Goal: Task Accomplishment & Management: Complete application form

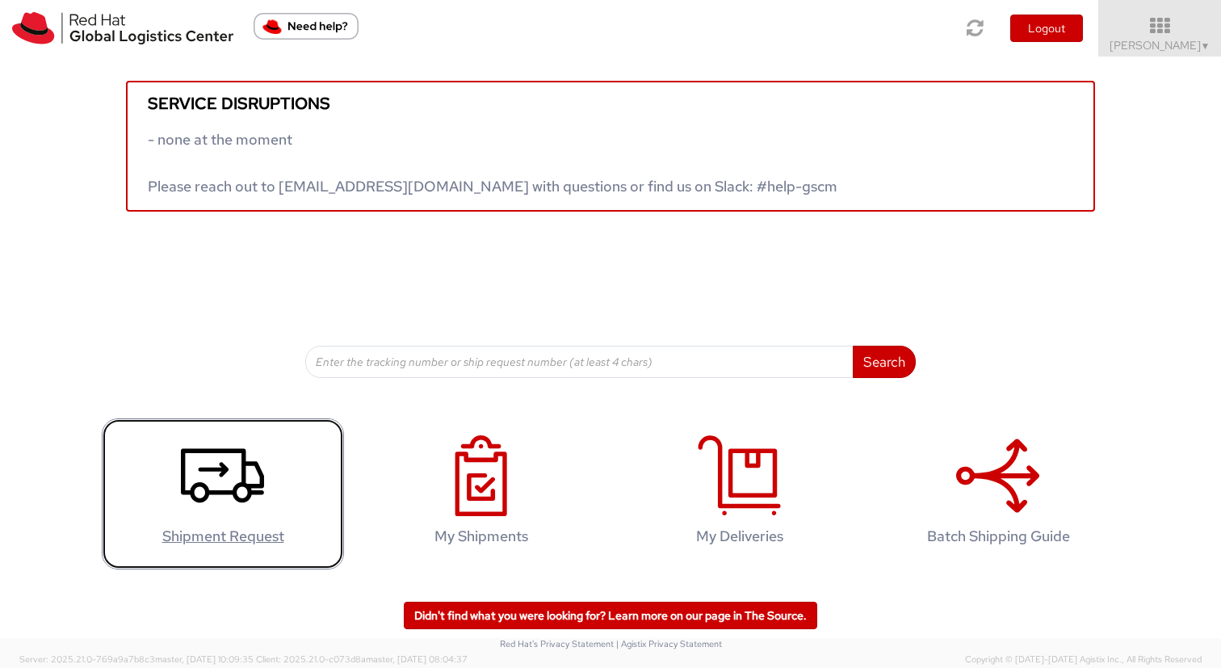
click at [202, 489] on icon at bounding box center [222, 475] width 83 height 81
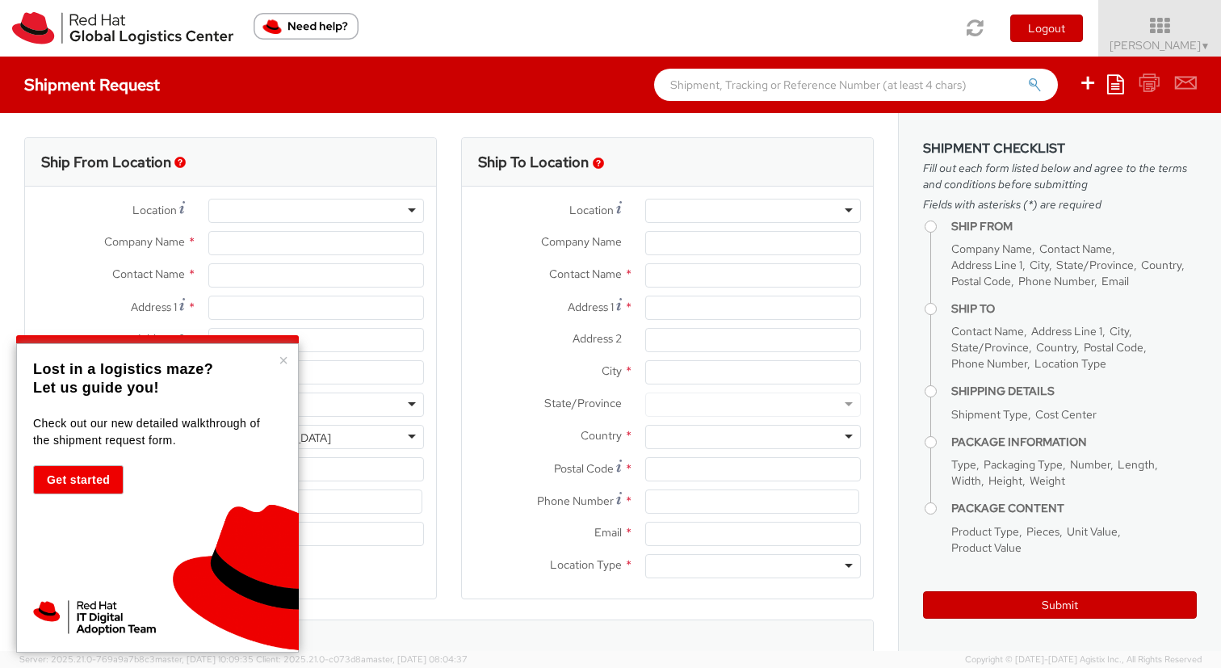
select select "523"
select select
click at [303, 200] on div at bounding box center [316, 211] width 216 height 24
click at [415, 220] on div at bounding box center [316, 211] width 216 height 24
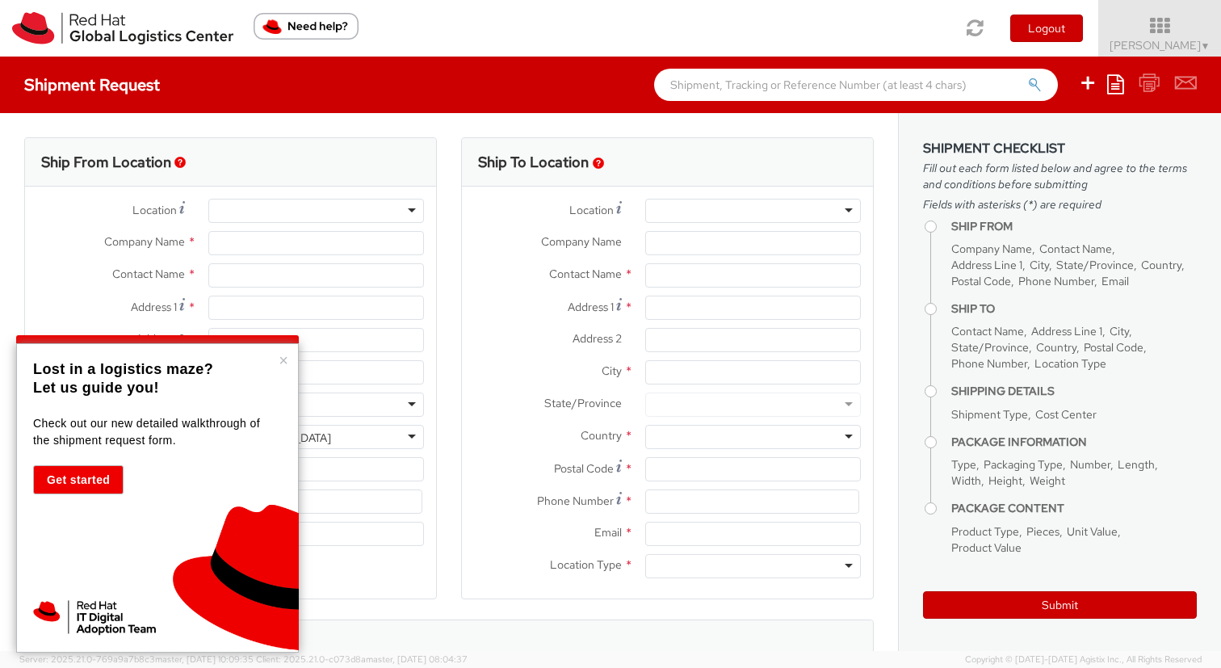
type input "Red Hat"
type input "[PERSON_NAME]"
type input "[EMAIL_ADDRESS][DOMAIN_NAME]"
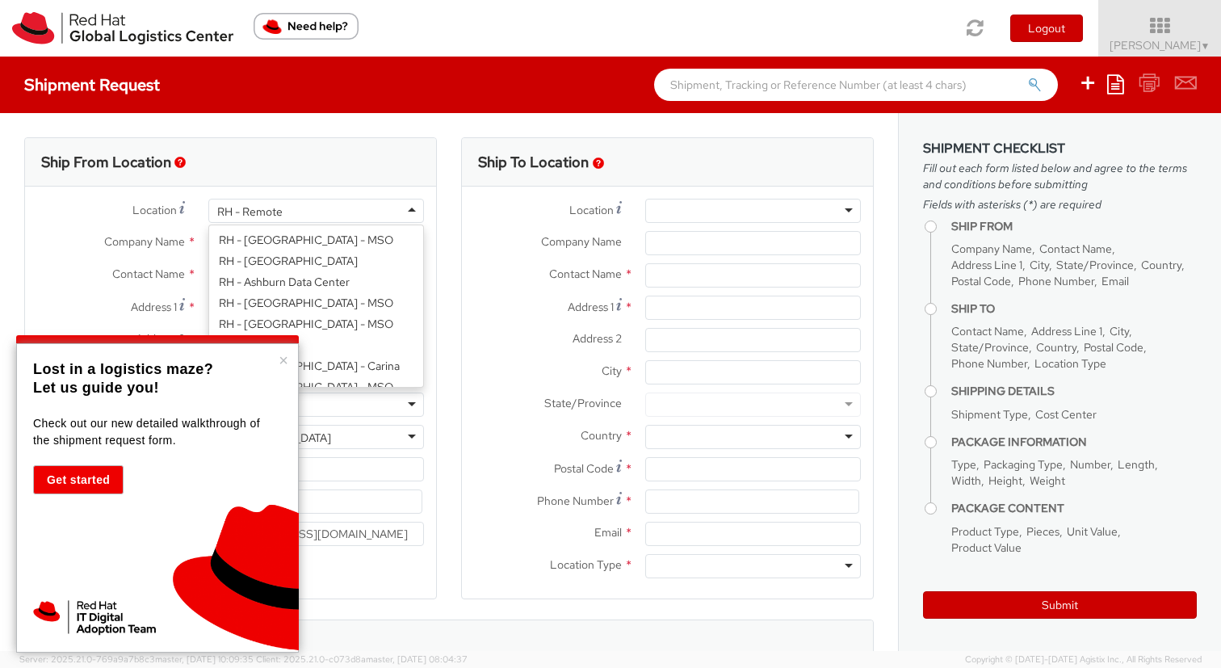
scroll to position [2097, 0]
click at [410, 207] on div "RH - Remote" at bounding box center [316, 211] width 216 height 24
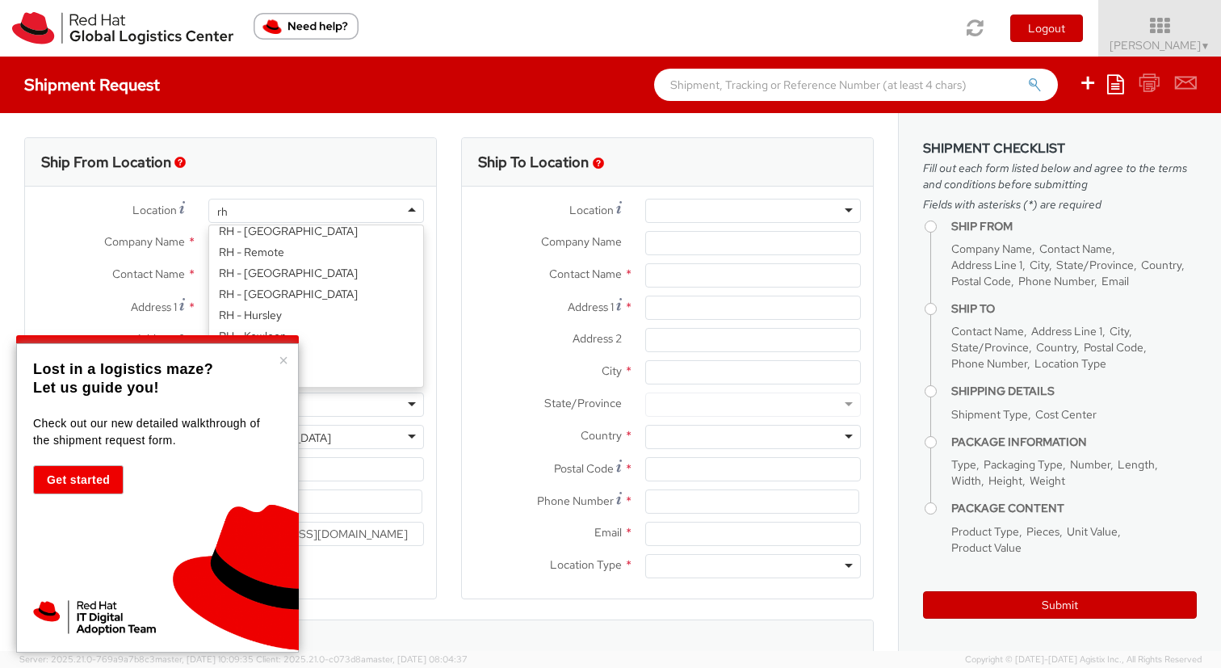
scroll to position [4, 0]
type input "rh - mu"
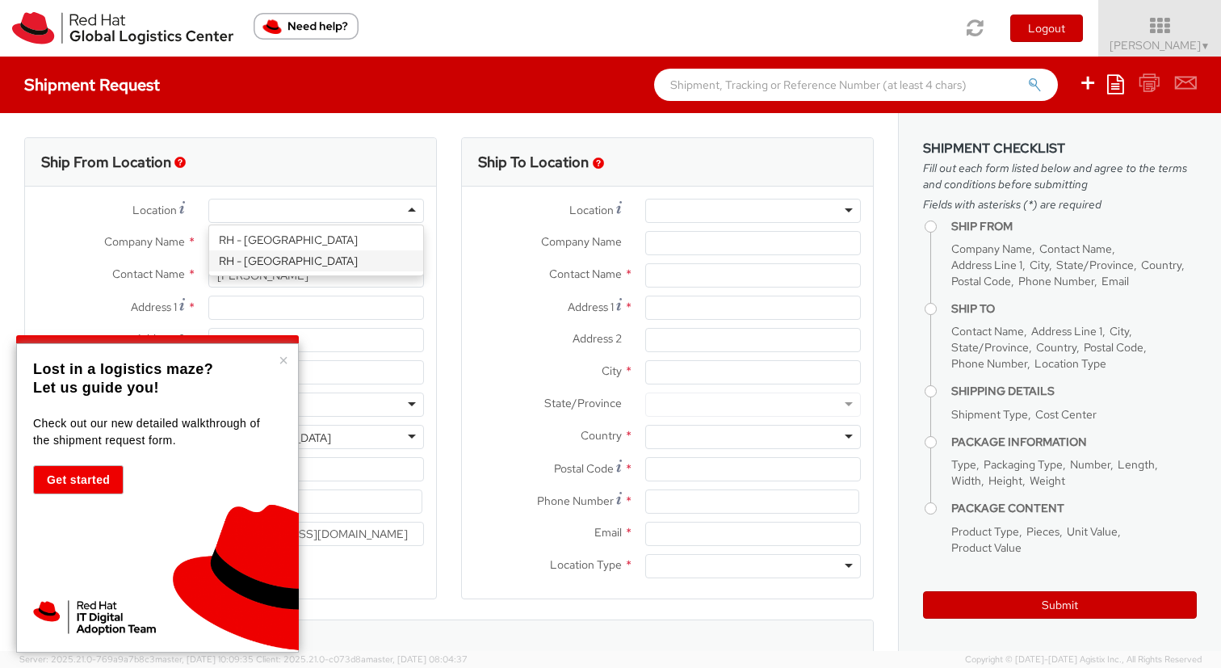
type input "Red Hat GmbH"
type input "[PERSON_NAME]-Ring 12"
type input "Technopark II"
type input "[GEOGRAPHIC_DATA]"
type input "85630"
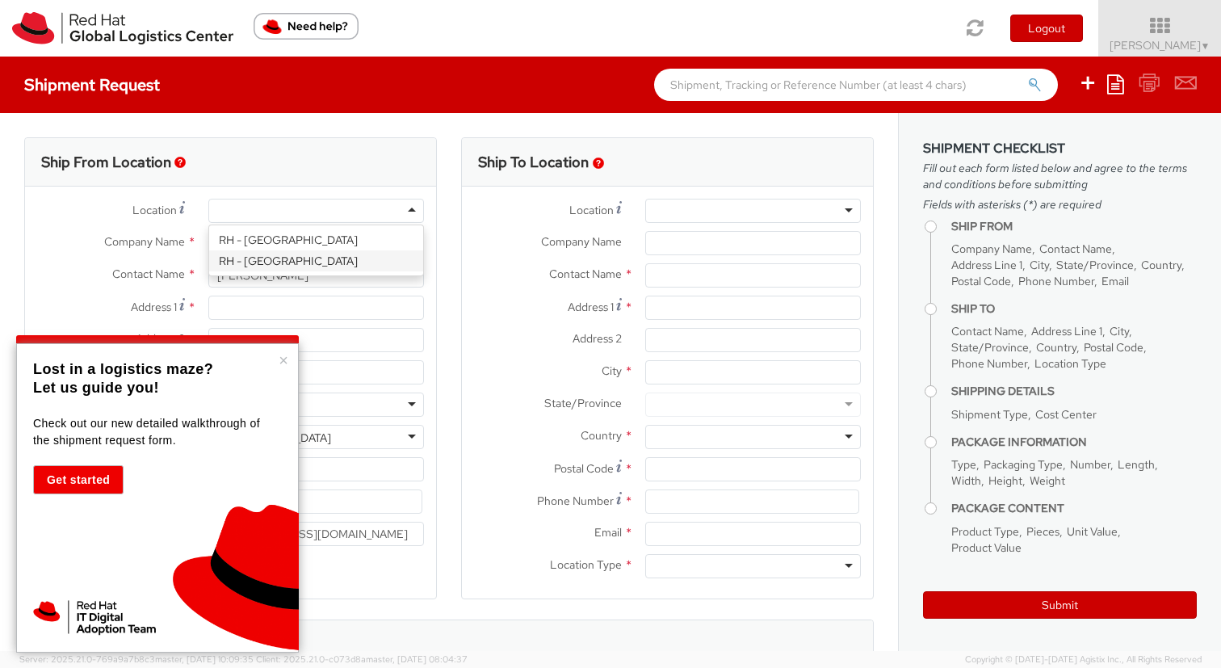
type input "49 89 205071 0"
select select "CM"
select select "KGS"
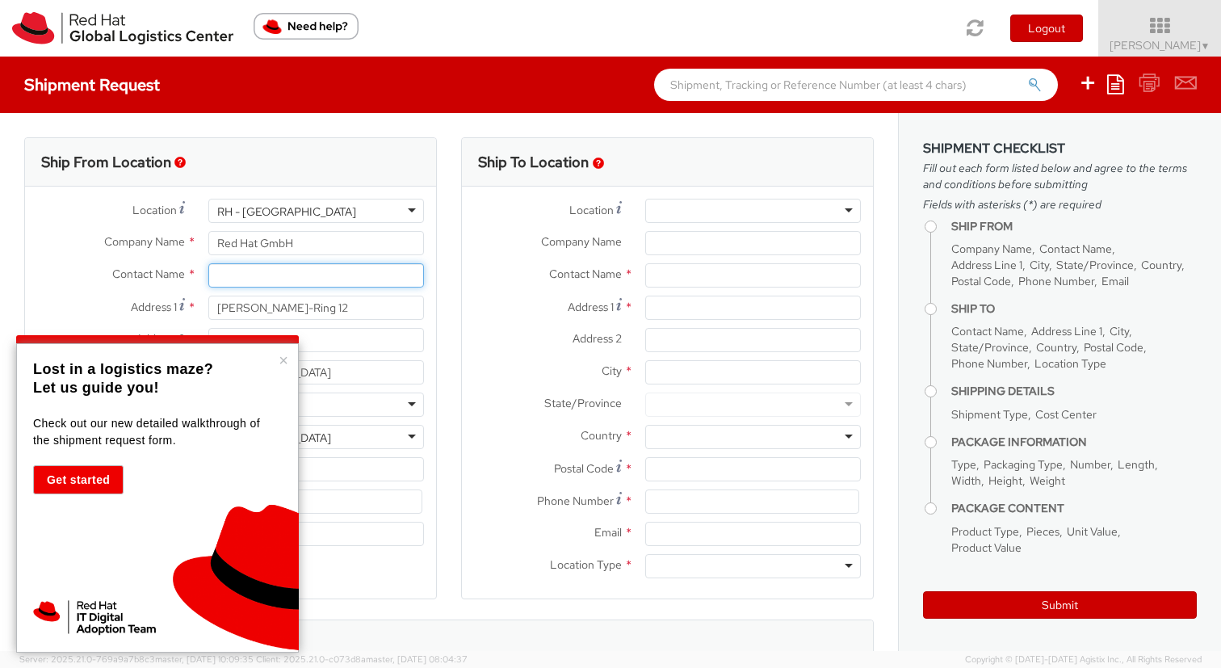
click at [295, 276] on input "text" at bounding box center [316, 275] width 216 height 24
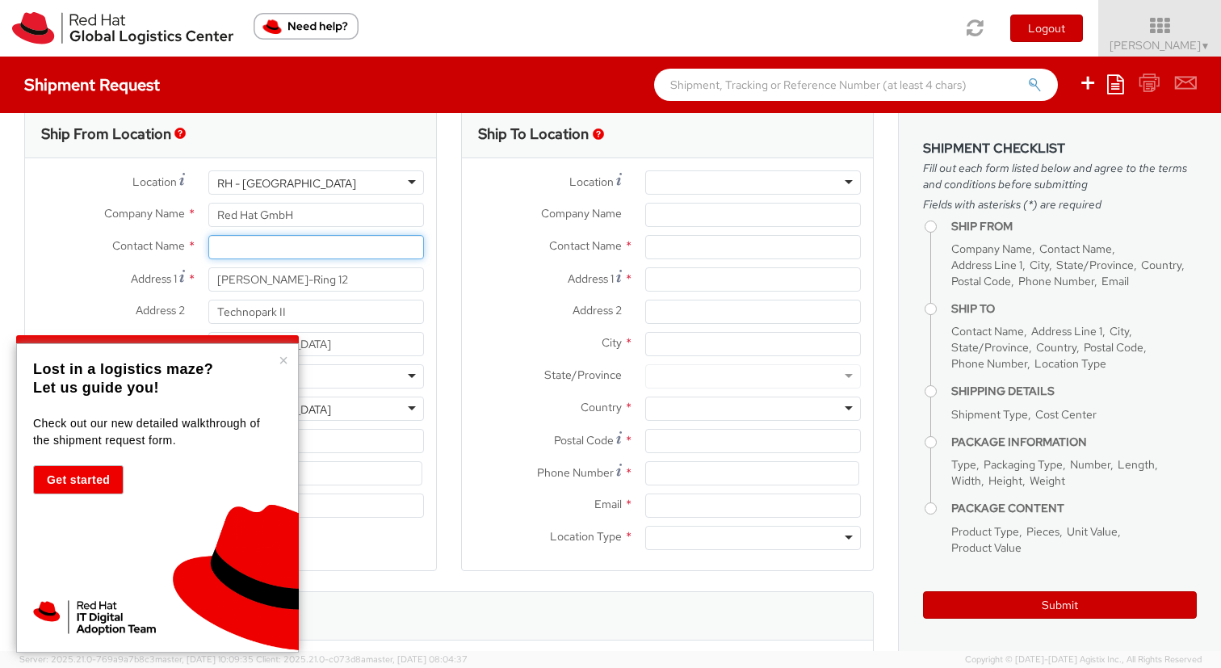
scroll to position [30, 0]
click at [287, 363] on button "×" at bounding box center [284, 360] width 10 height 16
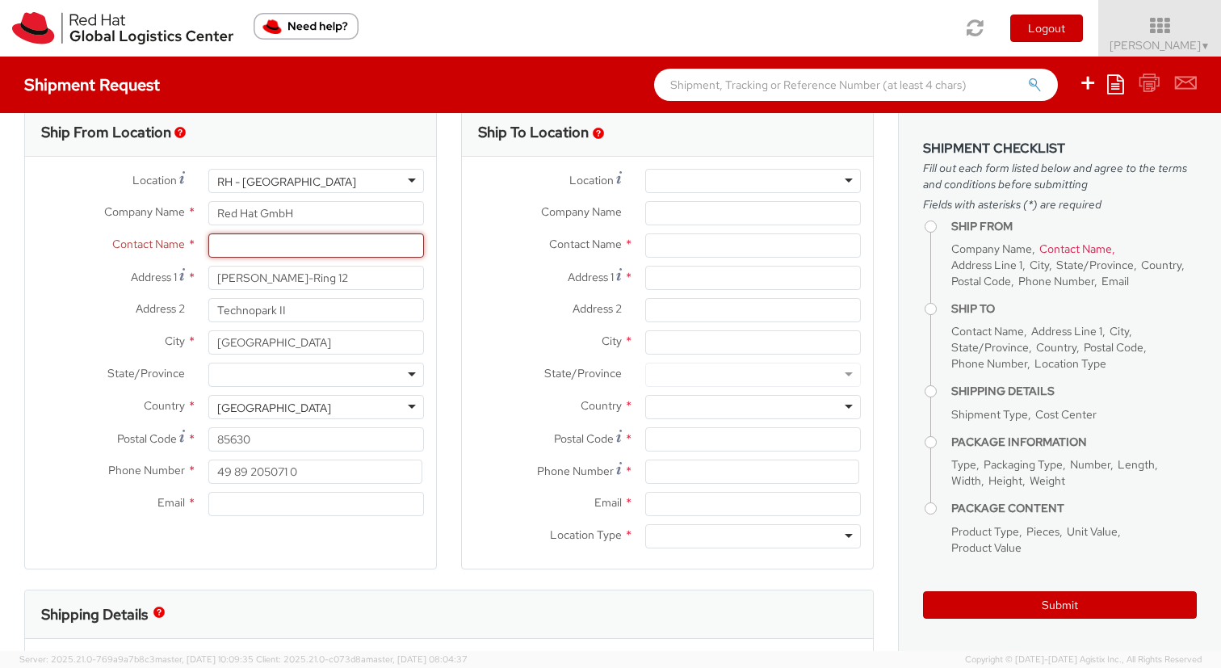
click at [318, 235] on input "text" at bounding box center [316, 245] width 216 height 24
type input "[PERSON_NAME]"
click at [277, 372] on div at bounding box center [316, 375] width 216 height 24
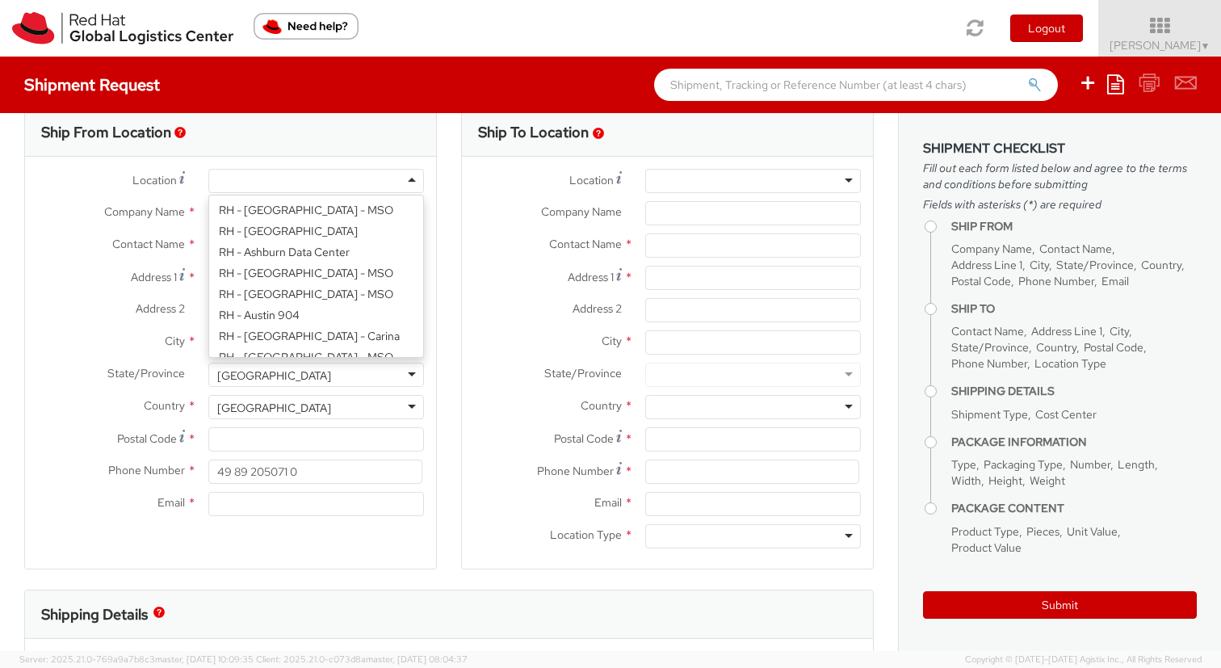
click at [292, 178] on div at bounding box center [316, 181] width 216 height 24
type input "85630"
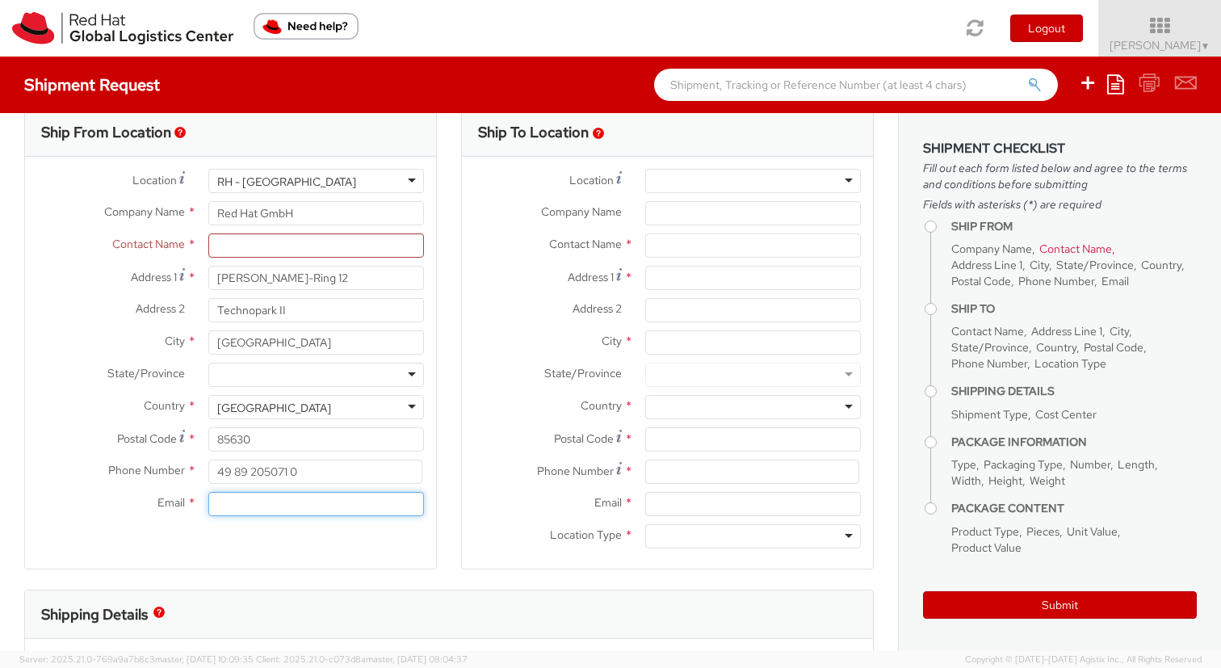
click at [327, 506] on input "Email *" at bounding box center [316, 504] width 216 height 24
type input "[EMAIL_ADDRESS][DOMAIN_NAME]"
click at [455, 406] on div "Ship To Location Location * [GEOGRAPHIC_DATA] - [GEOGRAPHIC_DATA] - [GEOGRAPHIC…" at bounding box center [667, 348] width 437 height 482
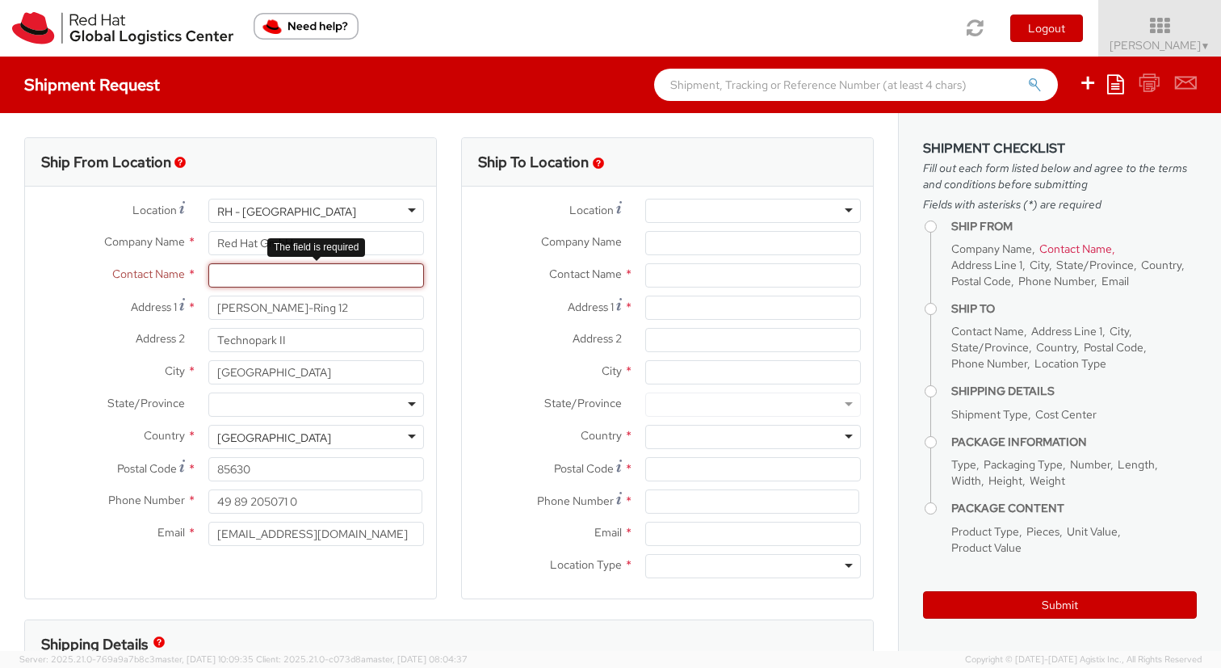
click at [272, 283] on input "text" at bounding box center [316, 275] width 216 height 24
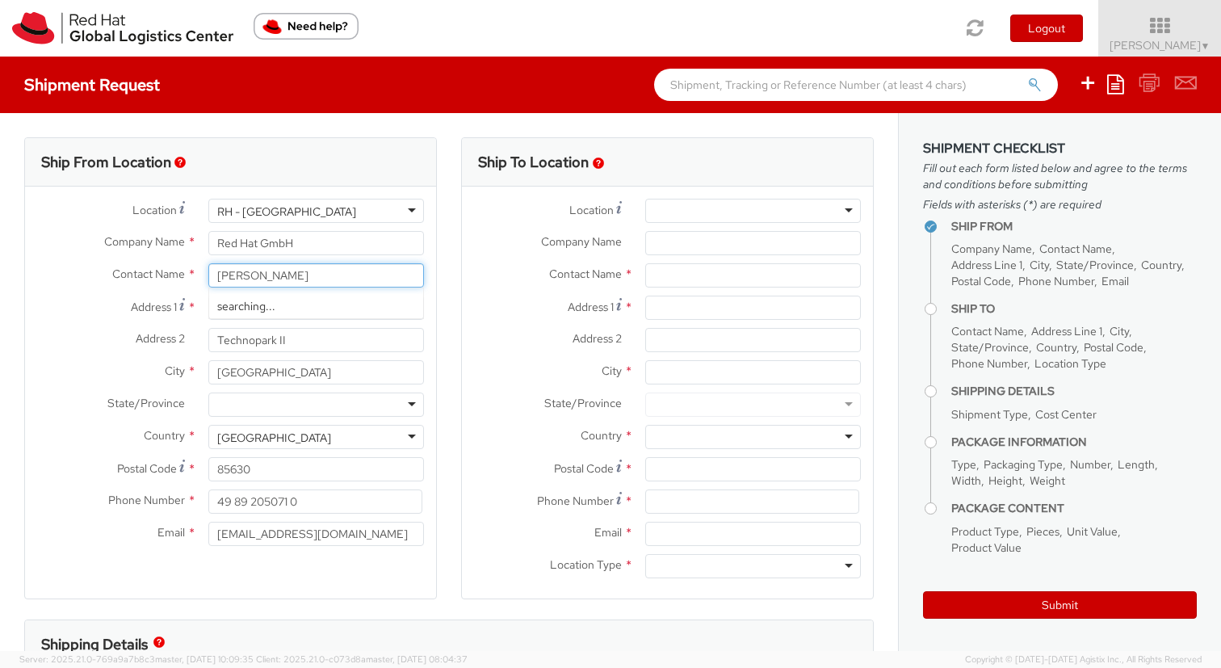
type input "[PERSON_NAME]"
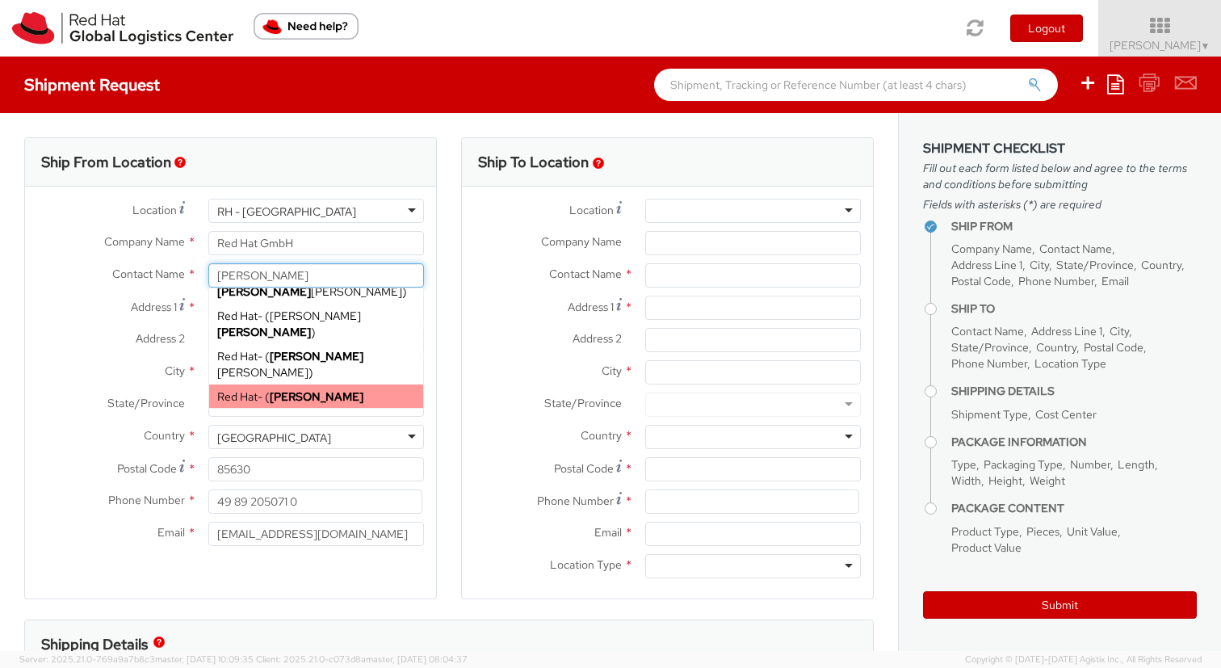
scroll to position [44, 0]
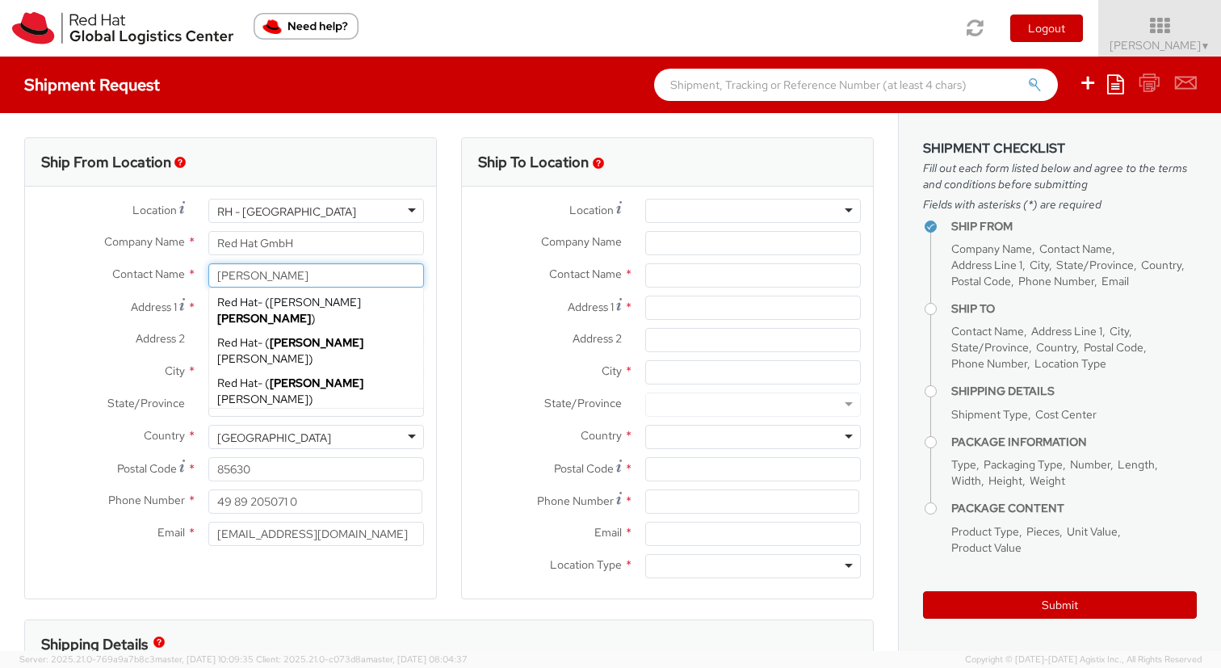
click at [303, 416] on span "[PERSON_NAME]" at bounding box center [290, 431] width 146 height 31
type input "Red Hat"
type input "[PERSON_NAME]"
select select
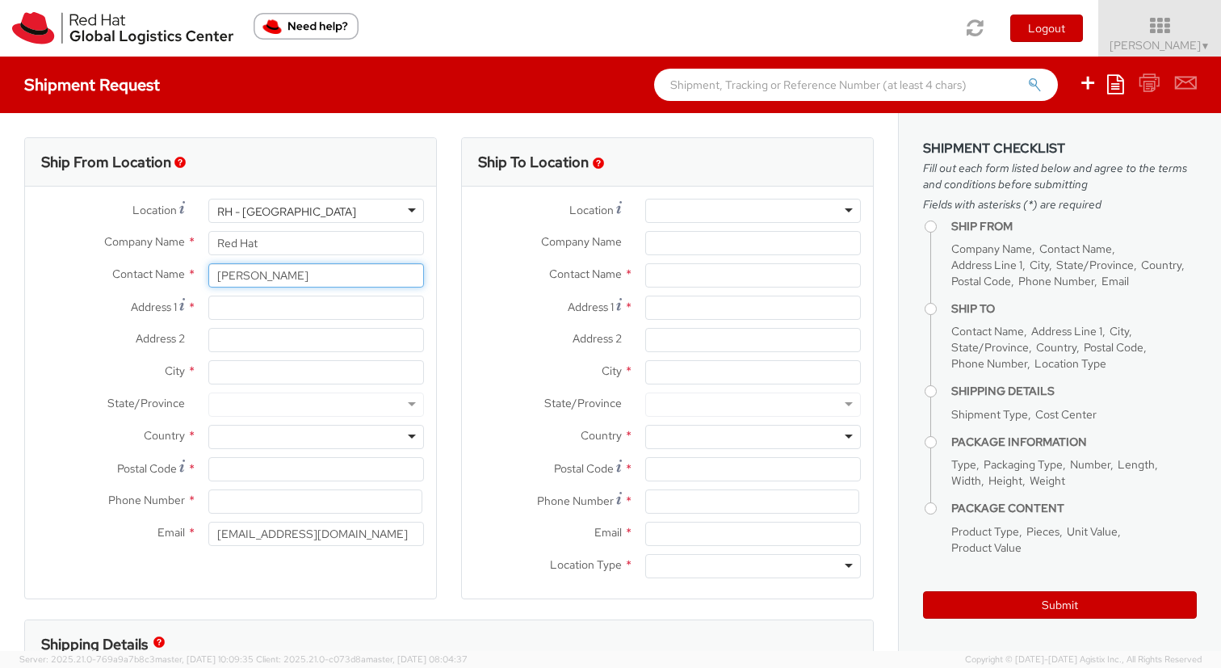
type input "[PERSON_NAME]"
click at [412, 208] on div "RH - [GEOGRAPHIC_DATA]" at bounding box center [316, 211] width 216 height 24
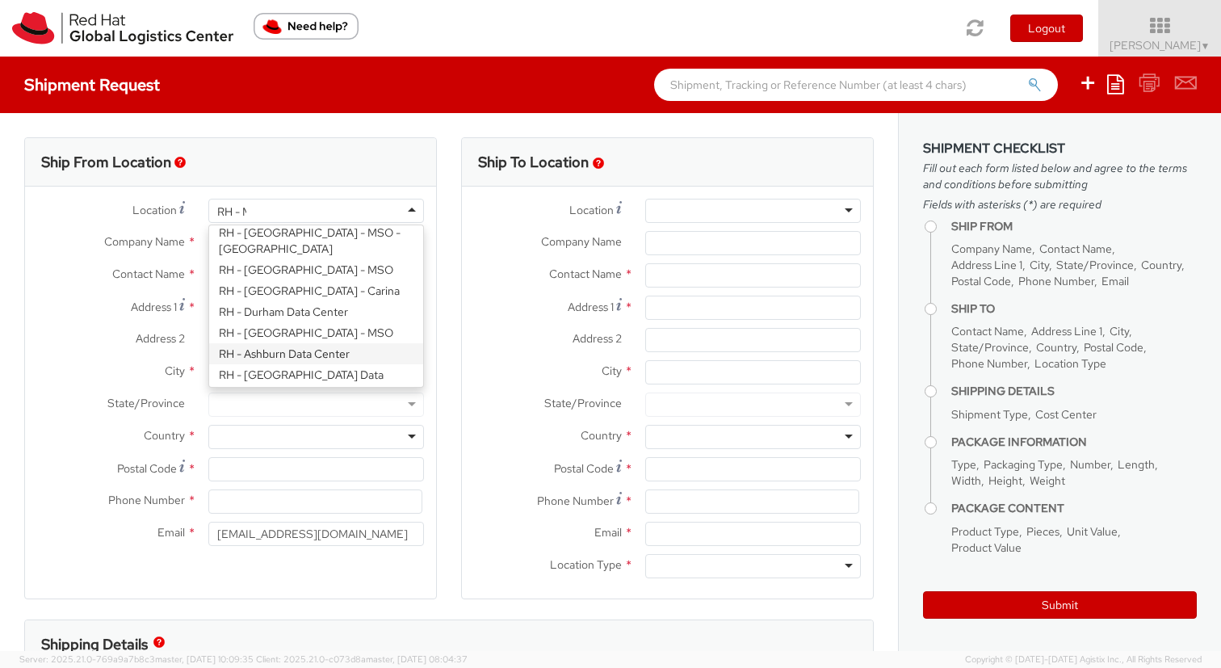
scroll to position [4, 0]
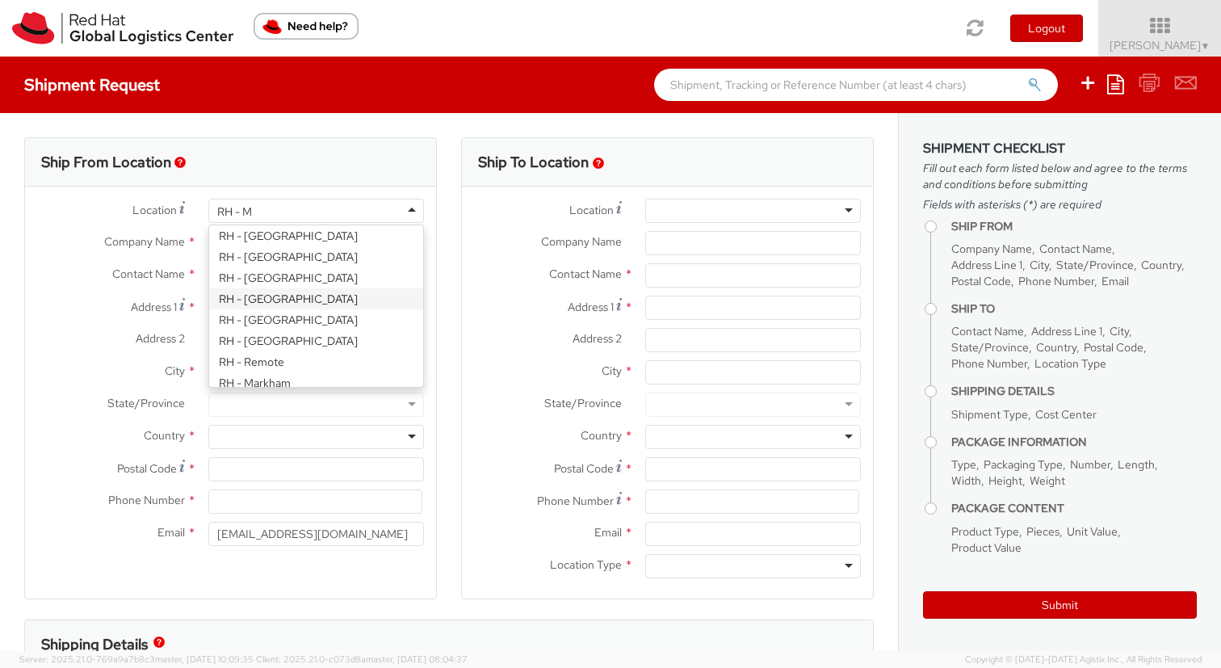
type input "RH - Mu"
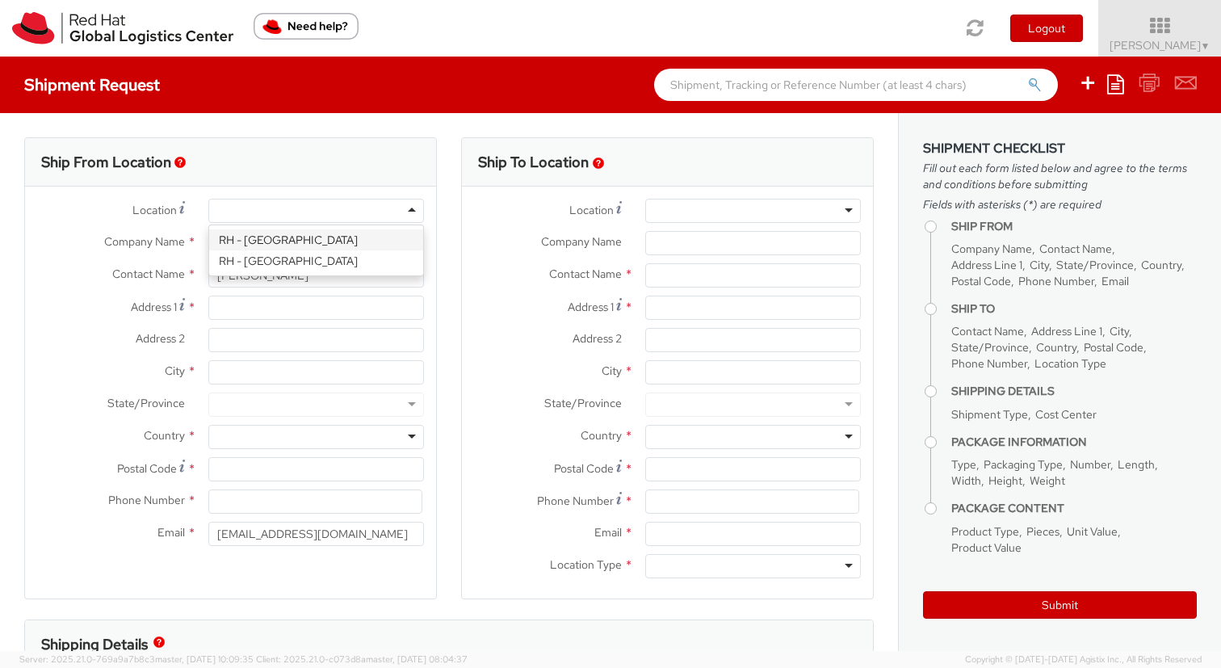
type input "Red Hat GmbH"
type input "[PERSON_NAME]-Ring 12"
type input "Technopark II"
type input "[GEOGRAPHIC_DATA]"
type input "85630"
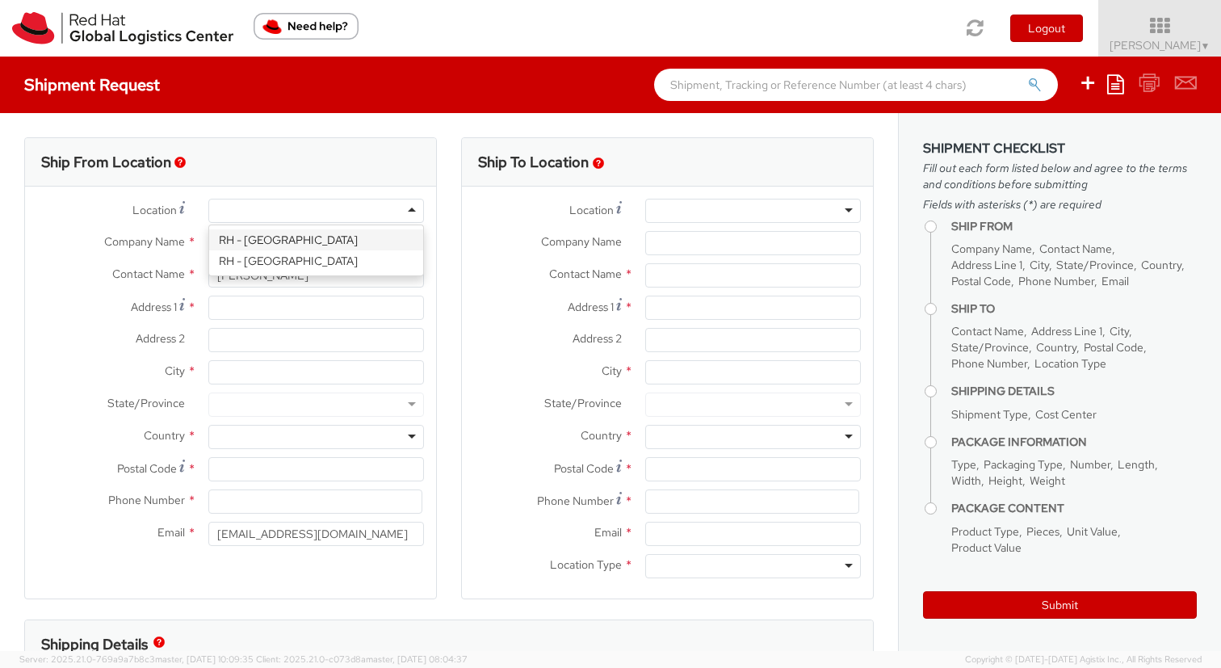
type input "49 89 205071 0"
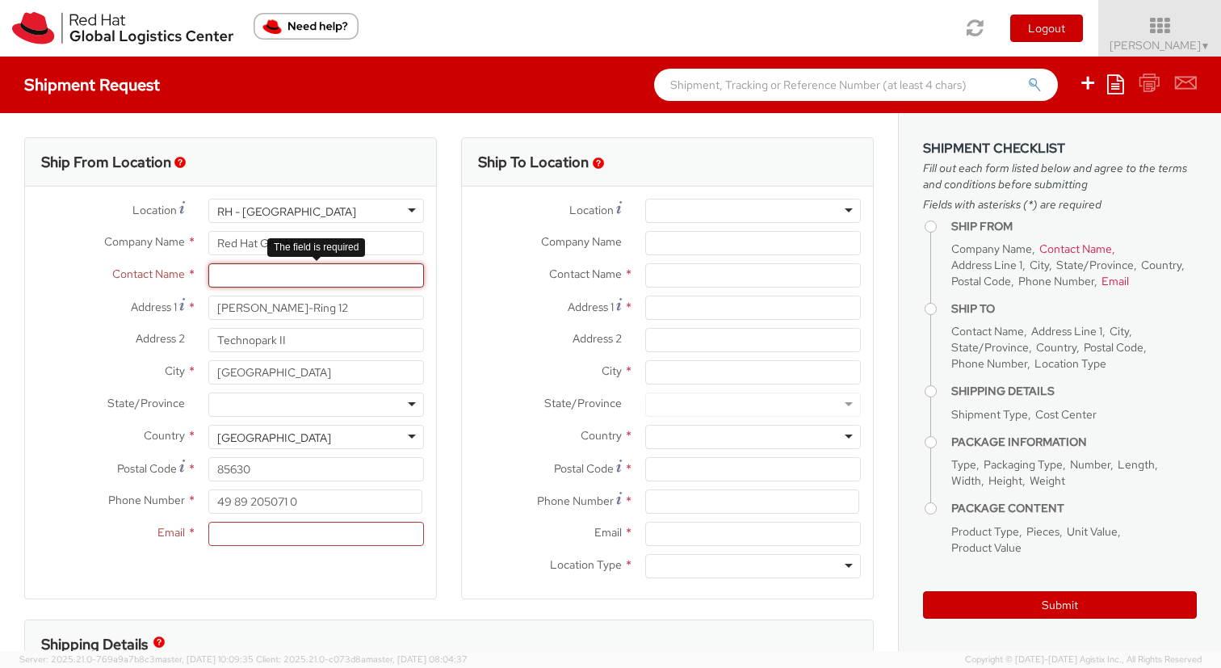
click at [274, 272] on input "text" at bounding box center [316, 275] width 216 height 24
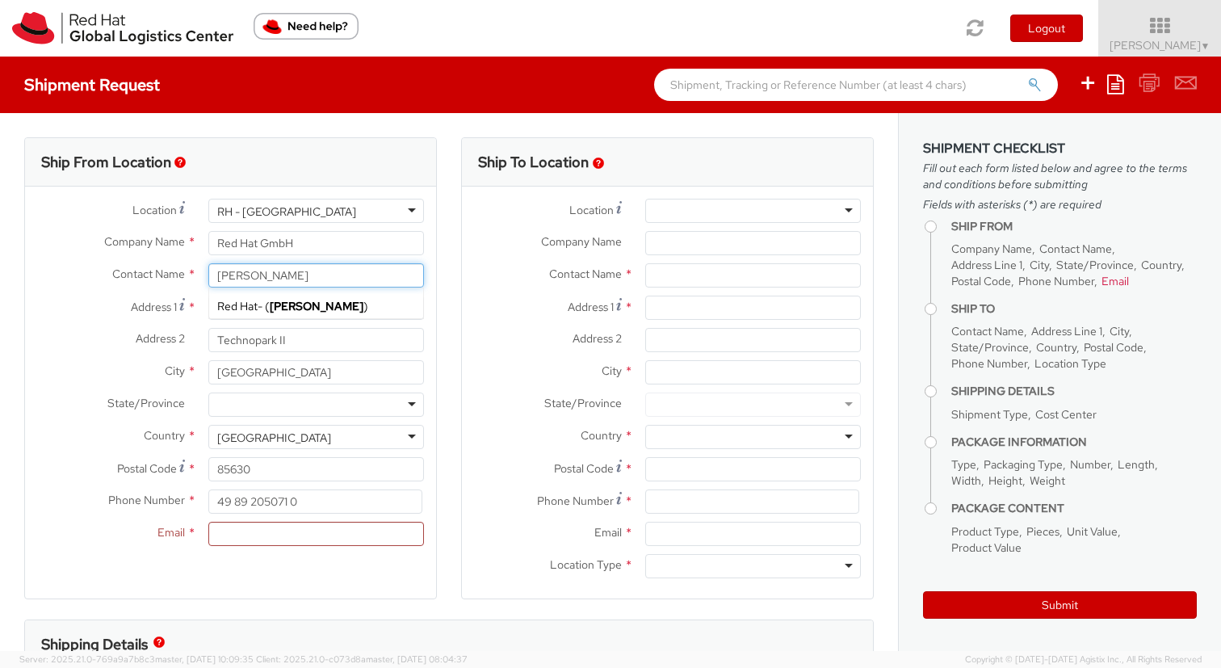
type input "[PERSON_NAME]"
click at [443, 470] on div "Ship From Location Location * [GEOGRAPHIC_DATA] - [GEOGRAPHIC_DATA] [GEOGRAPHIC…" at bounding box center [230, 378] width 437 height 482
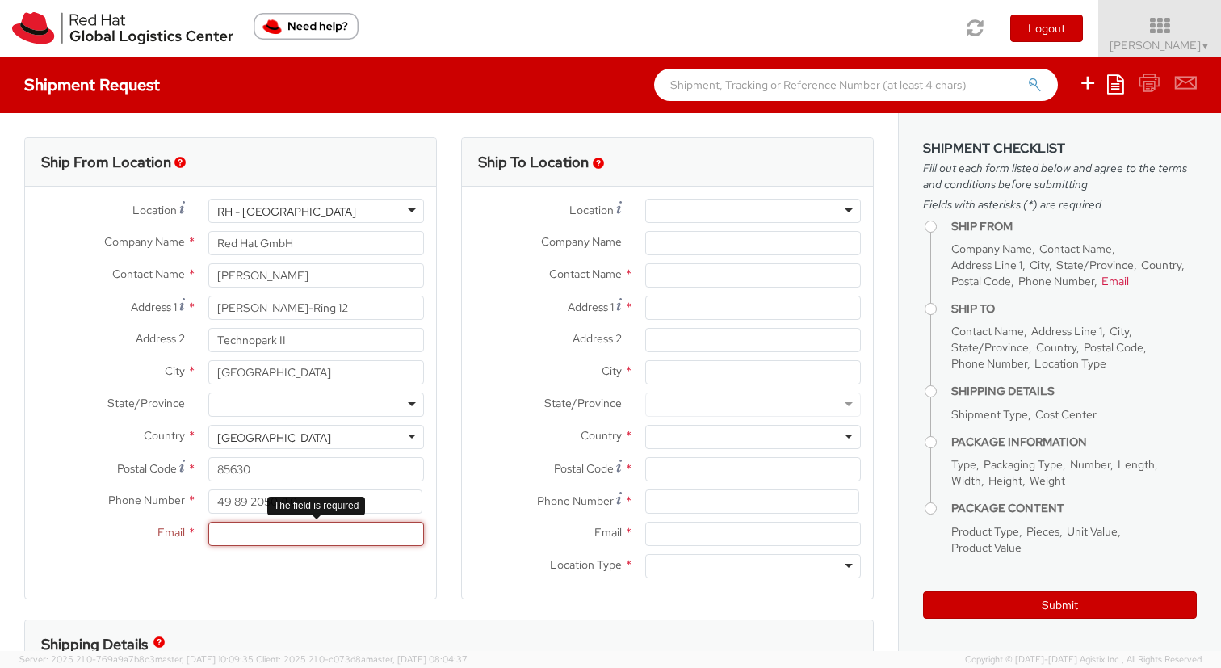
click at [350, 537] on input "Email *" at bounding box center [316, 534] width 216 height 24
type input "t"
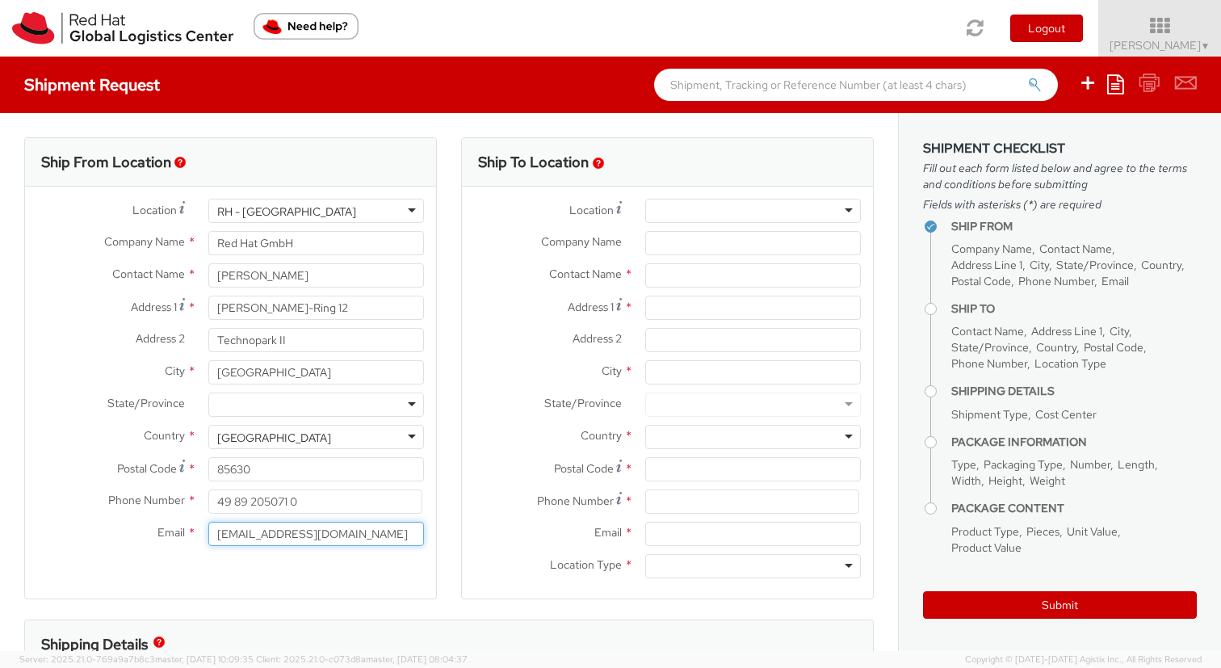
type input "[EMAIL_ADDRESS][DOMAIN_NAME]"
click at [559, 447] on div "Country * [GEOGRAPHIC_DATA] [GEOGRAPHIC_DATA] [GEOGRAPHIC_DATA] [US_STATE] [GEO…" at bounding box center [667, 437] width 411 height 24
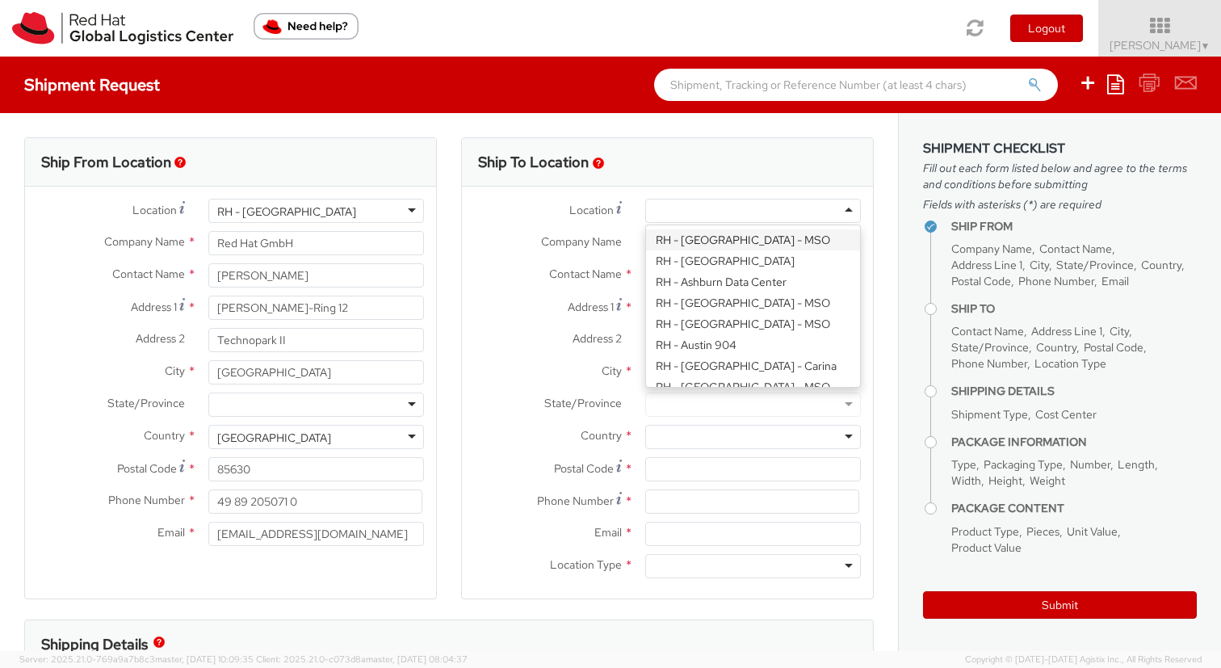
click at [695, 211] on div at bounding box center [753, 211] width 216 height 24
paste input "RH - [GEOGRAPHIC_DATA] [GEOGRAPHIC_DATA] - B"
type input "RH - [GEOGRAPHIC_DATA] [GEOGRAPHIC_DATA] - B"
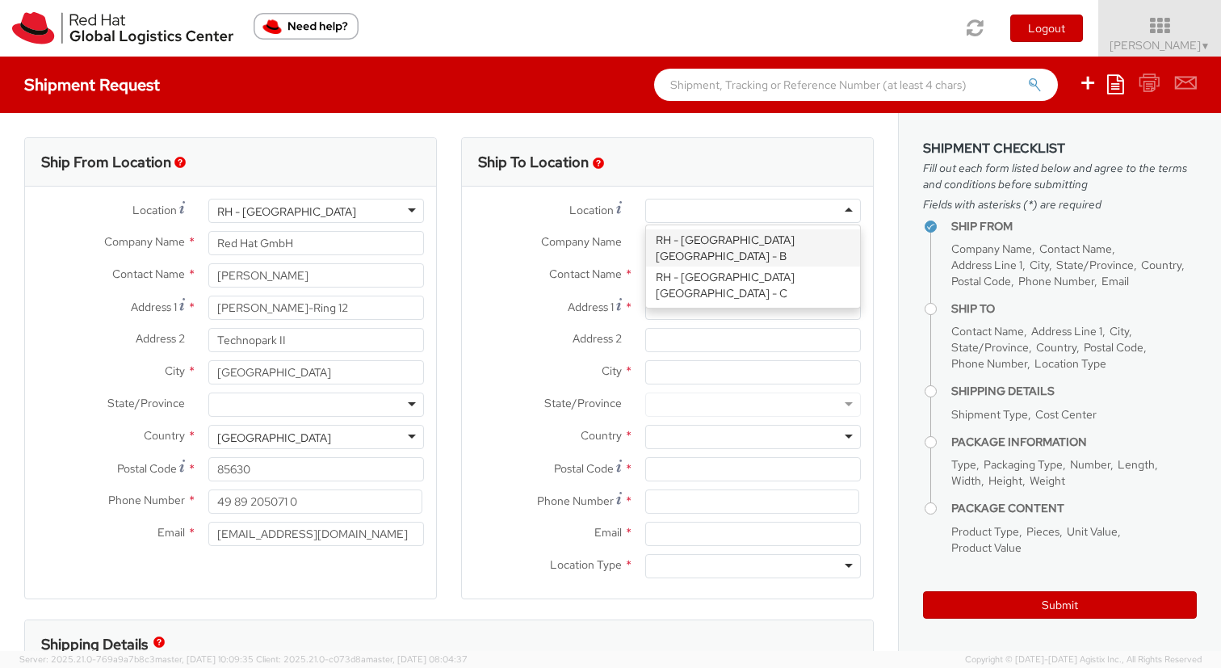
type input "Red Hat Czech s.r.o."
type input "Purkynova 647/111"
type input "[GEOGRAPHIC_DATA]"
type input "621 00"
type input "420 532 294 555"
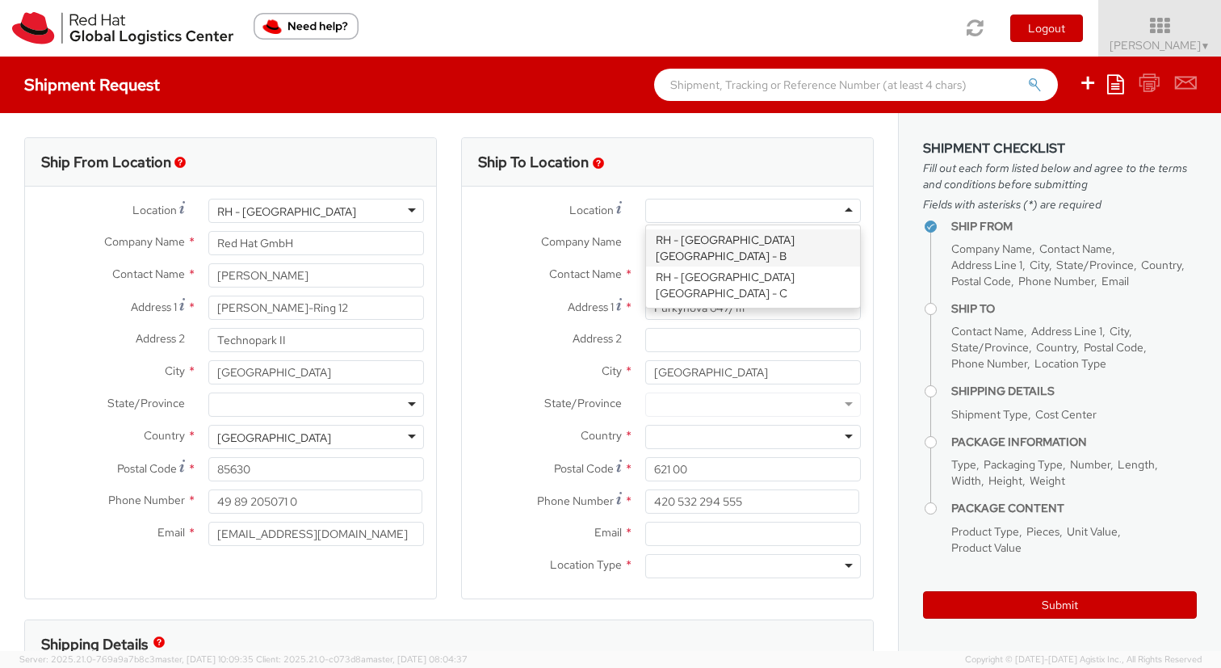
select select "523"
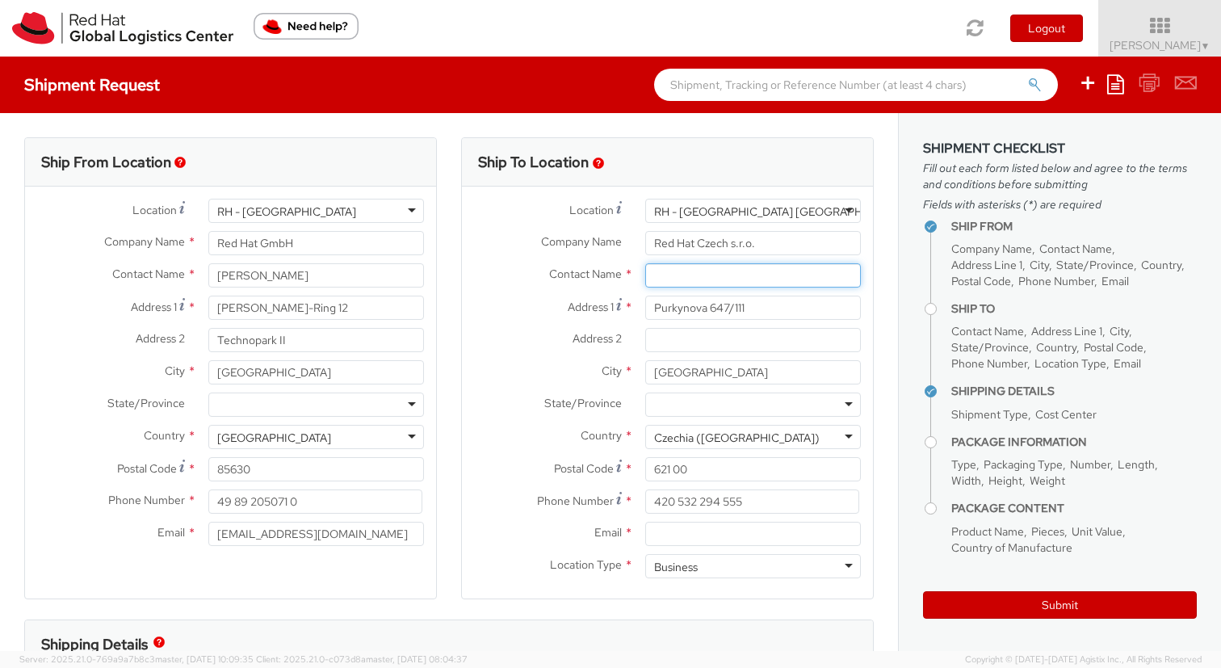
click at [675, 280] on input "text" at bounding box center [753, 275] width 216 height 24
paste input "Red Hat IT - Endpoint Systems"
type input "Red Hat IT - Endpoint Systems"
click at [530, 373] on label "City *" at bounding box center [547, 370] width 171 height 21
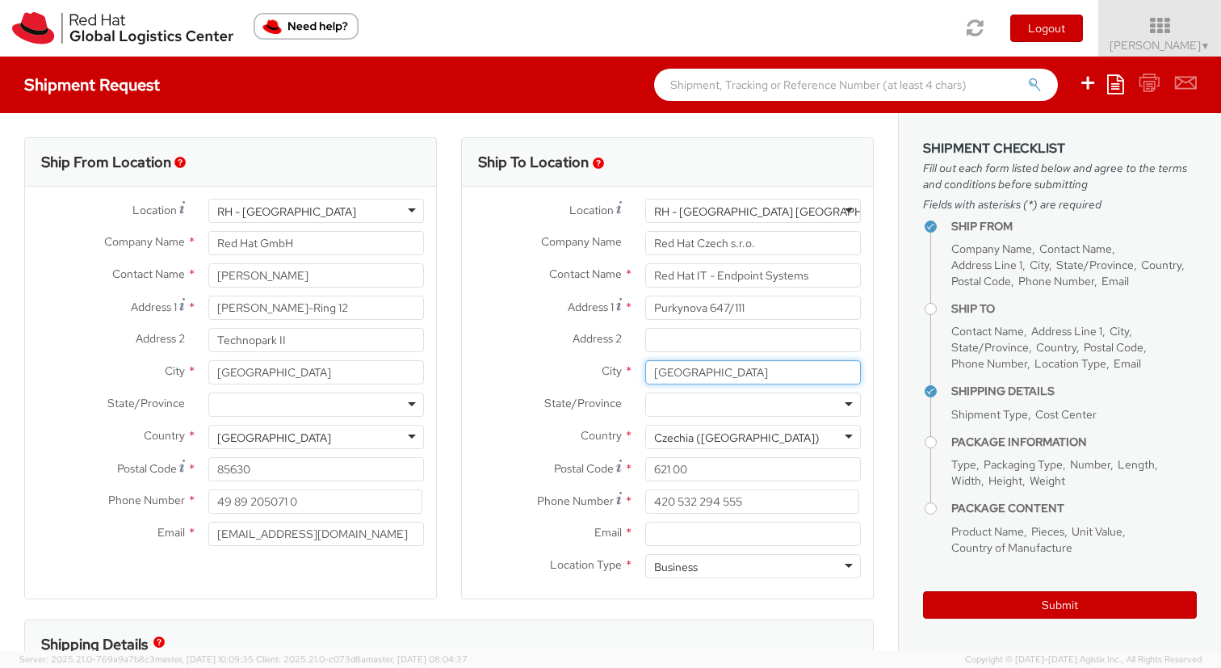
click at [645, 373] on input "[GEOGRAPHIC_DATA]" at bounding box center [753, 372] width 216 height 24
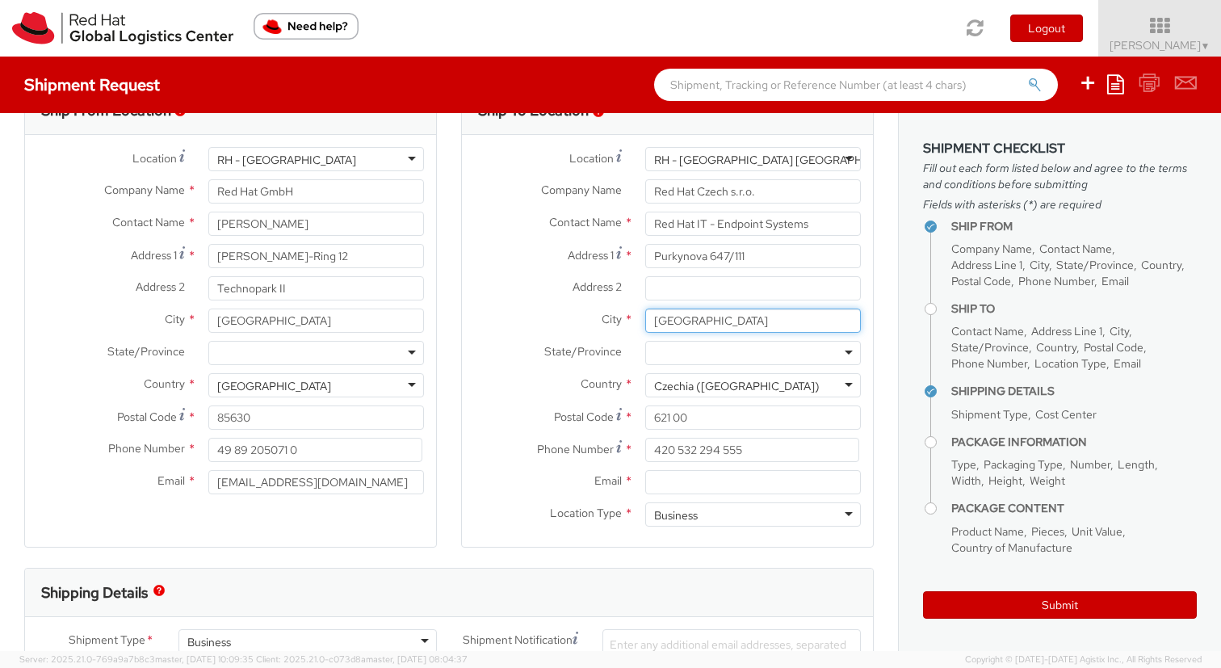
scroll to position [71, 0]
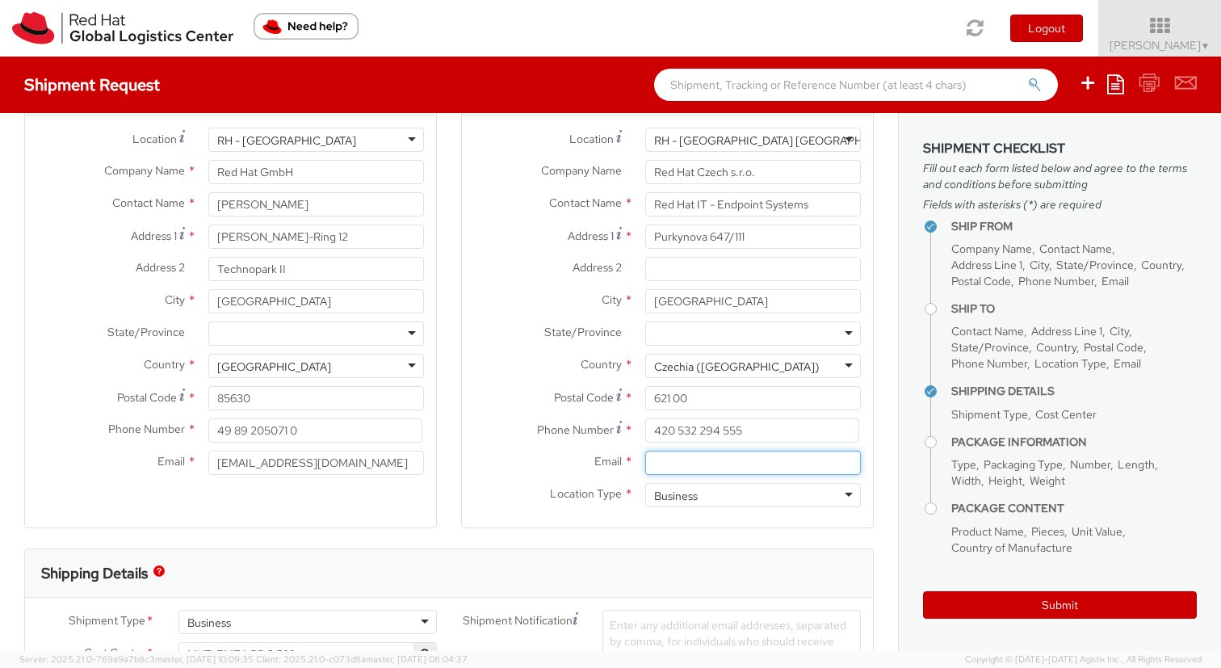
click at [665, 463] on input "Email *" at bounding box center [753, 463] width 216 height 24
paste input "[EMAIL_ADDRESS][DOMAIN_NAME]"
type input "[EMAIL_ADDRESS][DOMAIN_NAME]"
click at [548, 473] on div "Email * [EMAIL_ADDRESS][DOMAIN_NAME]" at bounding box center [667, 463] width 411 height 24
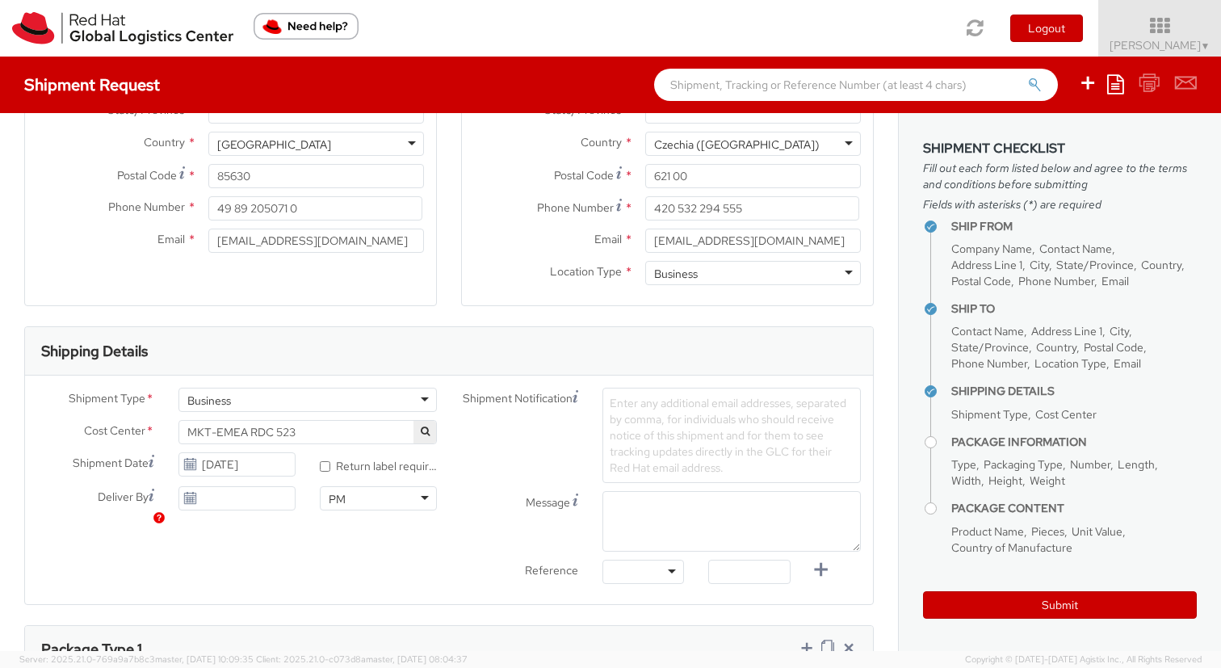
scroll to position [312, 0]
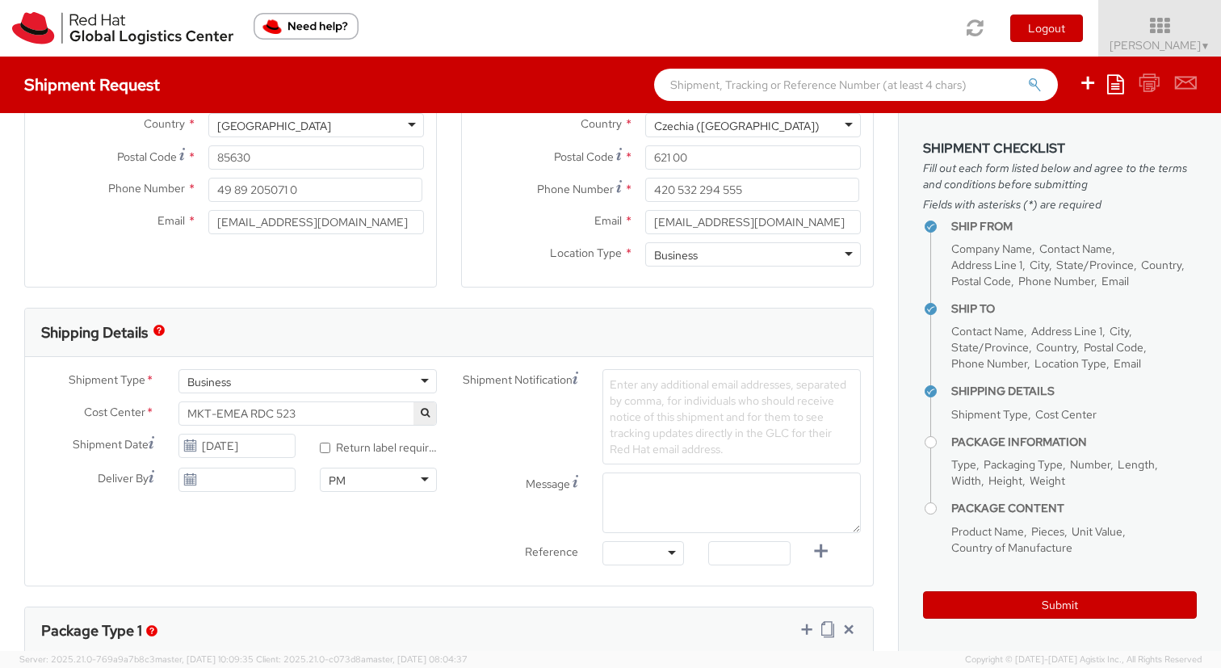
click at [393, 413] on span "MKT-EMEA RDC 523" at bounding box center [307, 413] width 241 height 15
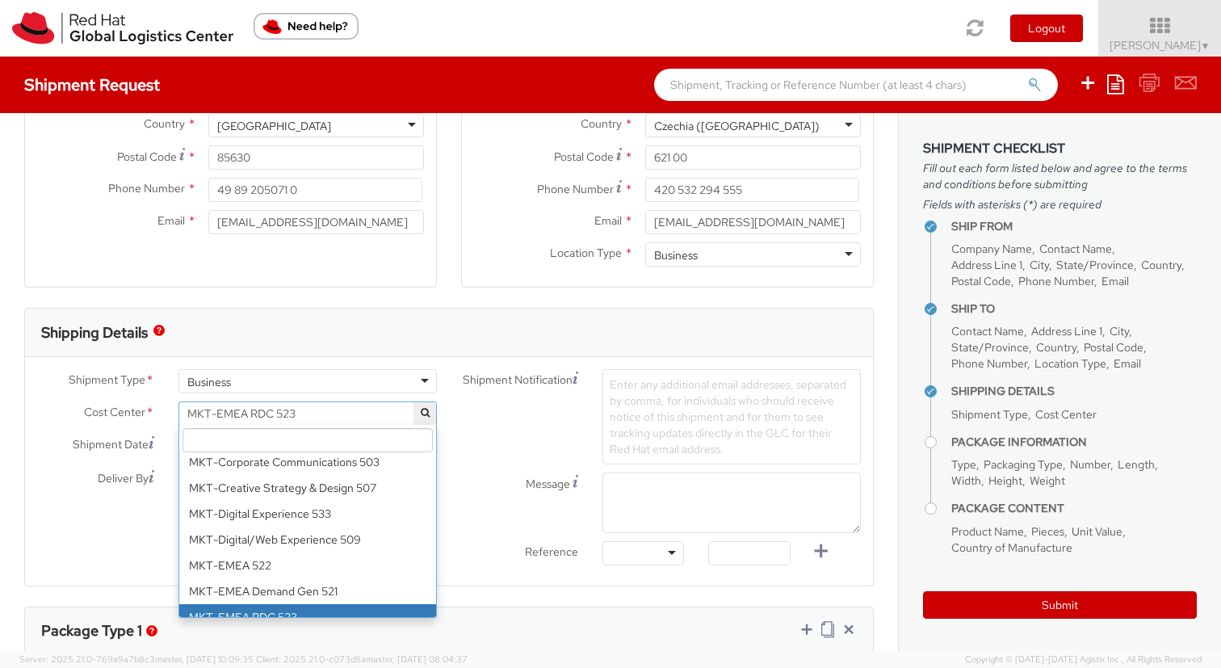
click at [327, 441] on input "search" at bounding box center [308, 440] width 250 height 24
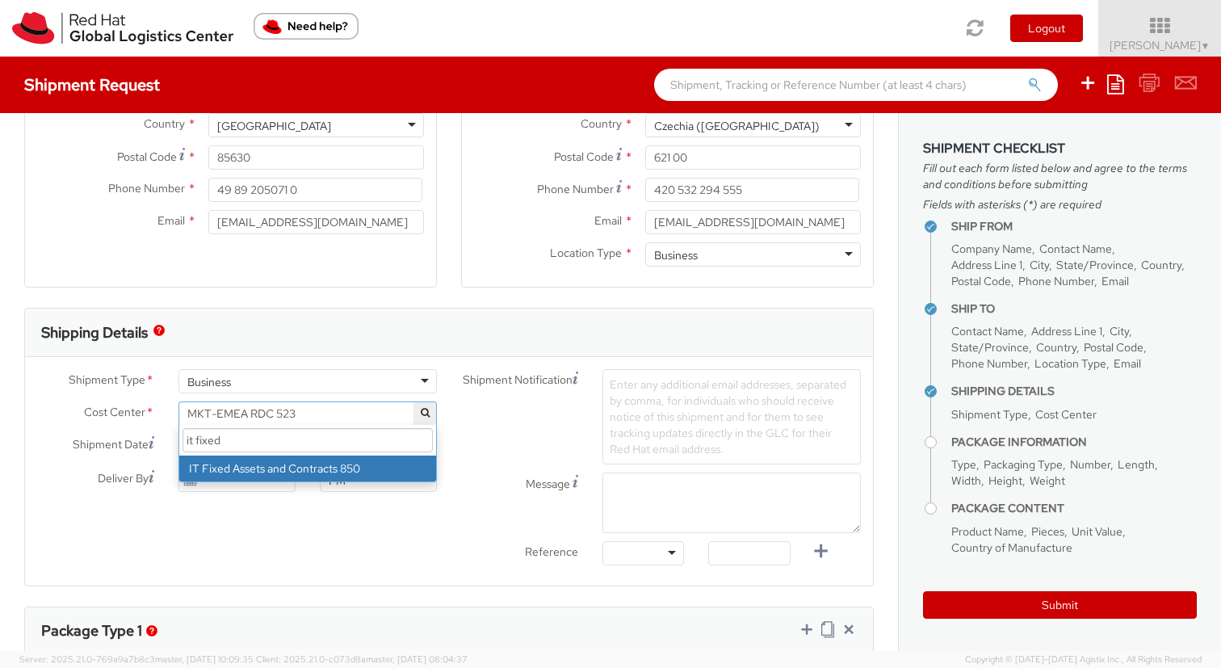
scroll to position [0, 0]
type input "it fixed"
select select "850"
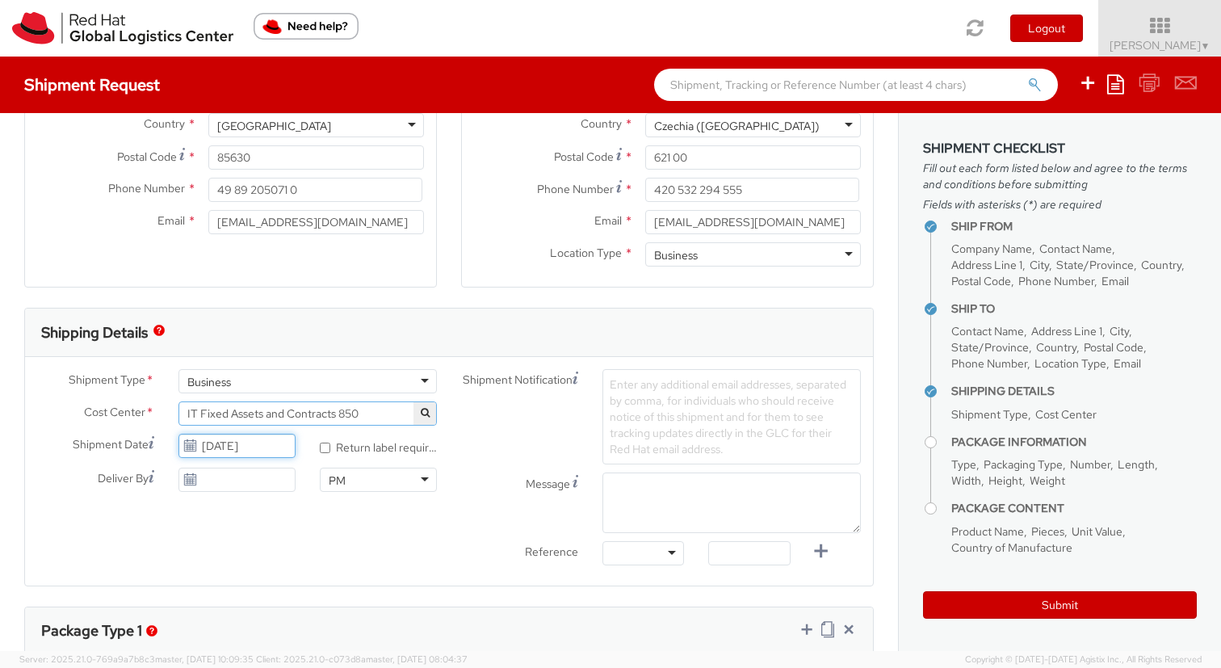
click at [241, 451] on input "[DATE]" at bounding box center [236, 446] width 117 height 24
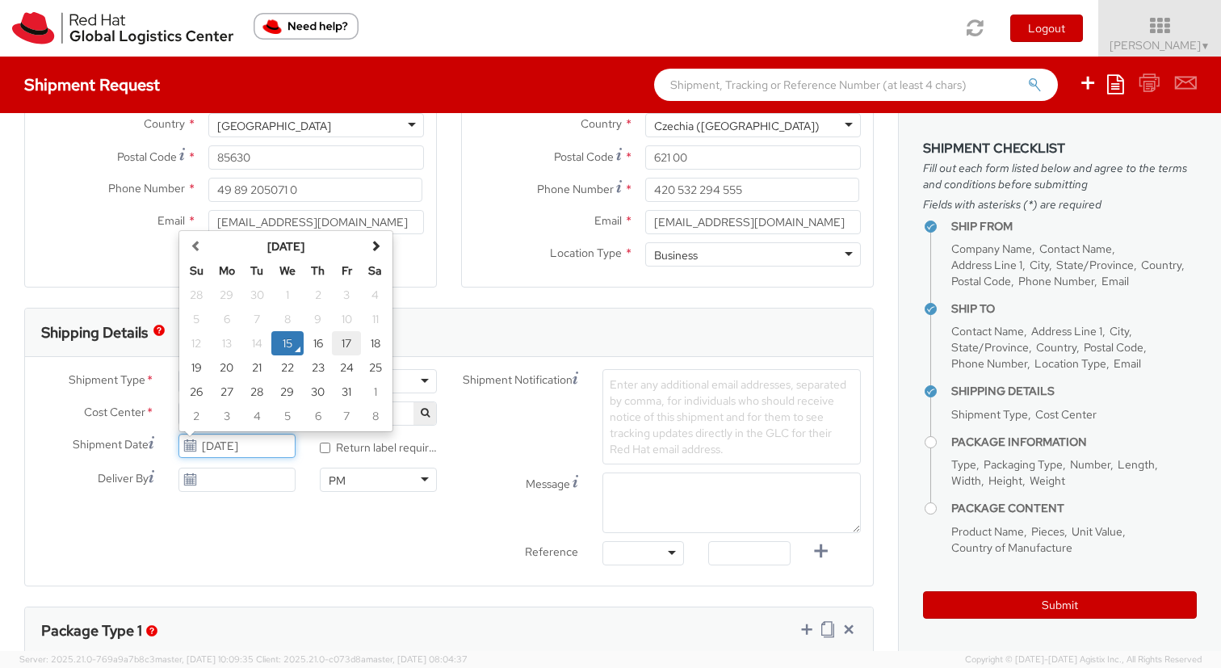
click at [347, 342] on td "17" at bounding box center [346, 343] width 29 height 24
type input "[DATE]"
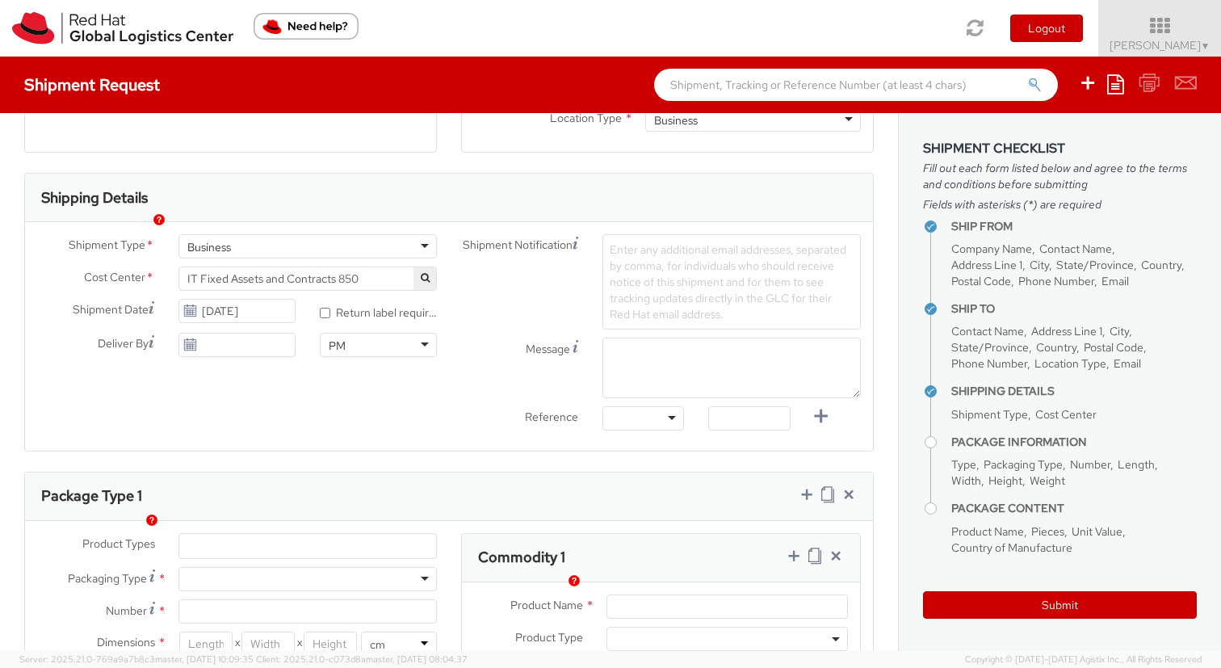
scroll to position [448, 0]
click at [674, 414] on div at bounding box center [643, 417] width 82 height 24
click at [644, 283] on span "Enter any additional email addresses, separated by comma, for individuals who s…" at bounding box center [728, 280] width 237 height 79
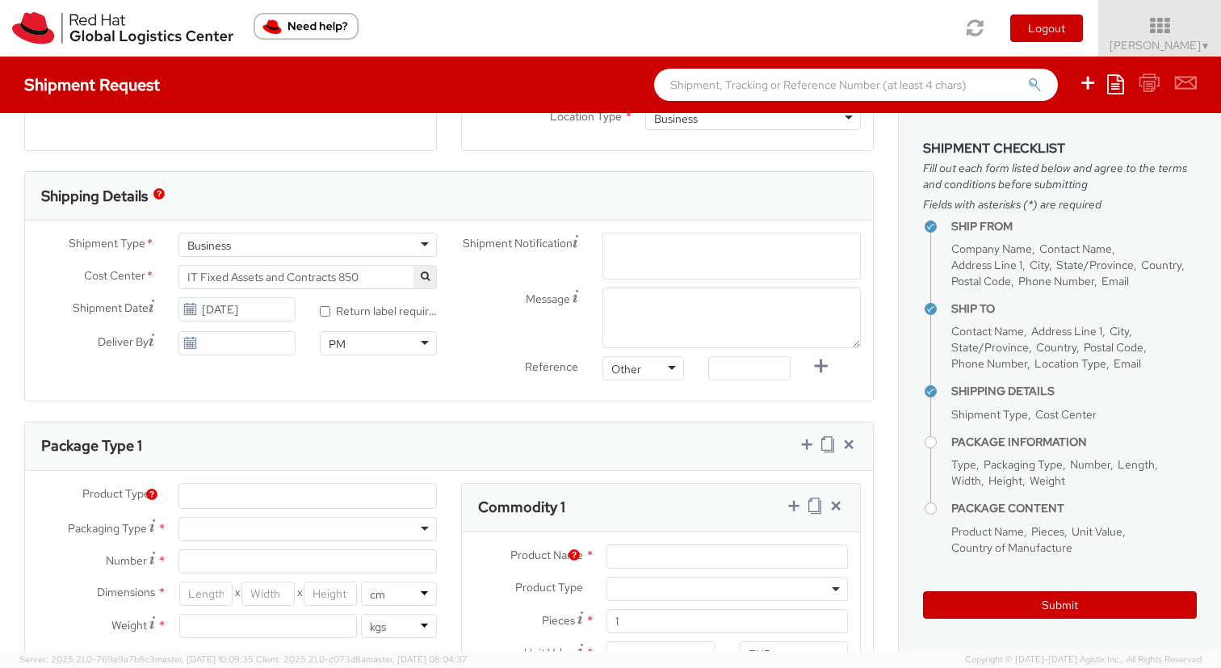
paste input "[EMAIL_ADDRESS][DOMAIN_NAME]"
type input "[EMAIL_ADDRESS][DOMAIN_NAME]"
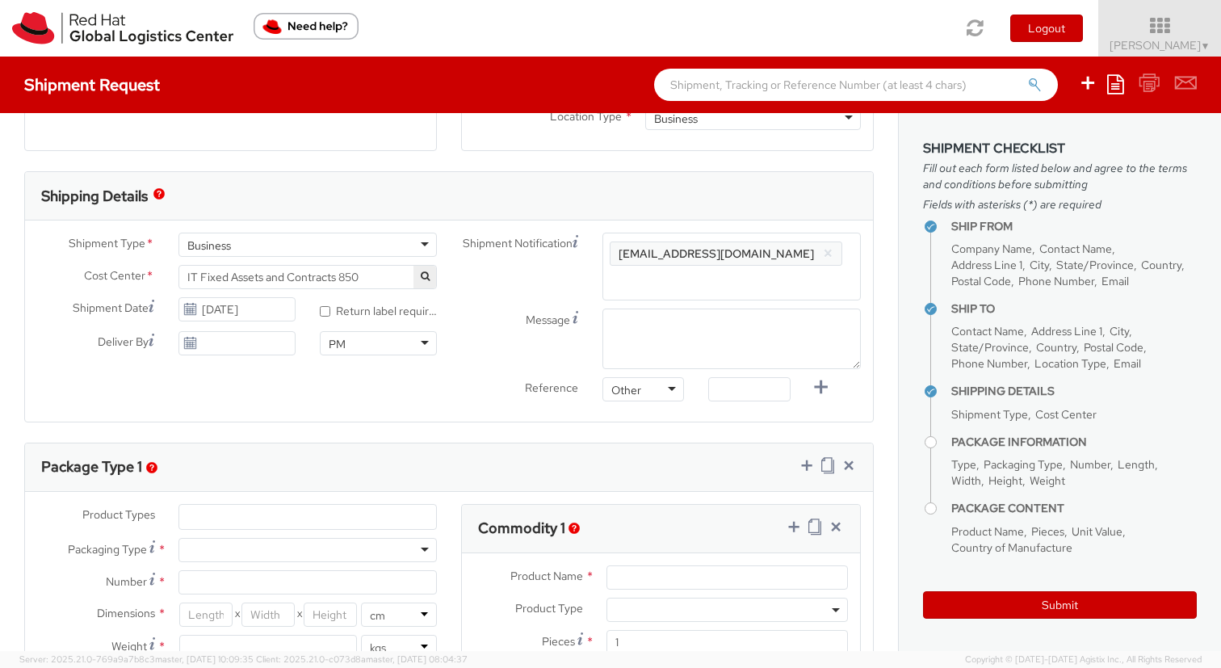
scroll to position [0, 0]
click at [542, 380] on span "Reference" at bounding box center [551, 387] width 53 height 15
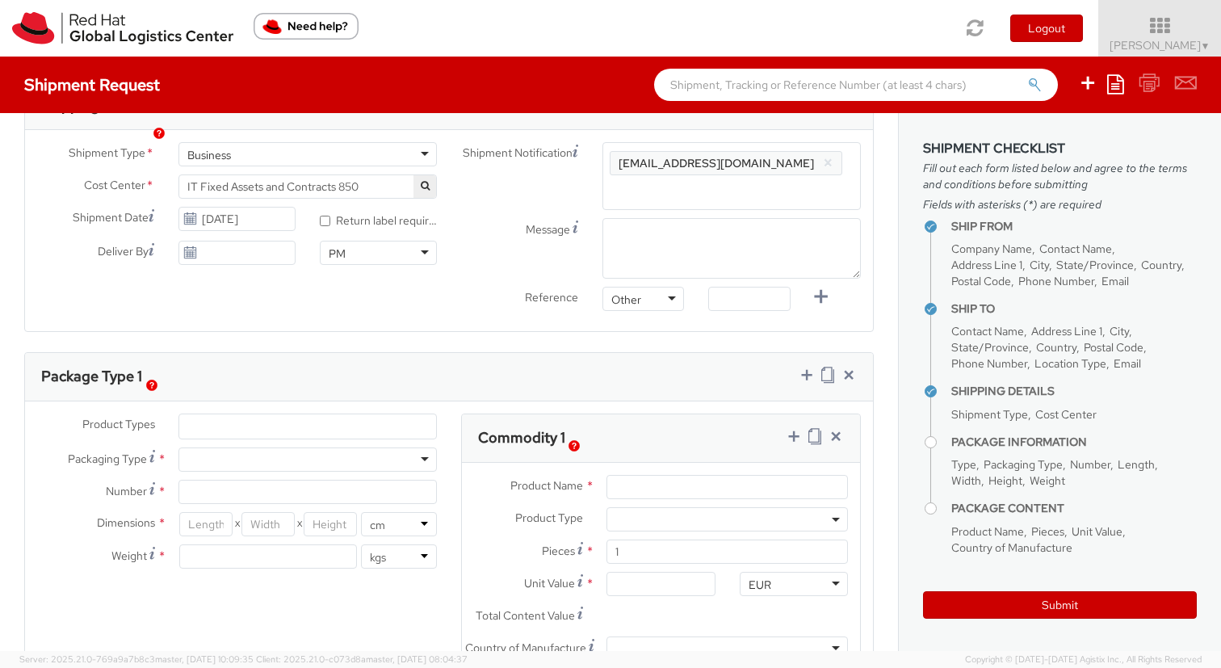
scroll to position [541, 0]
click at [380, 412] on ul at bounding box center [307, 424] width 257 height 24
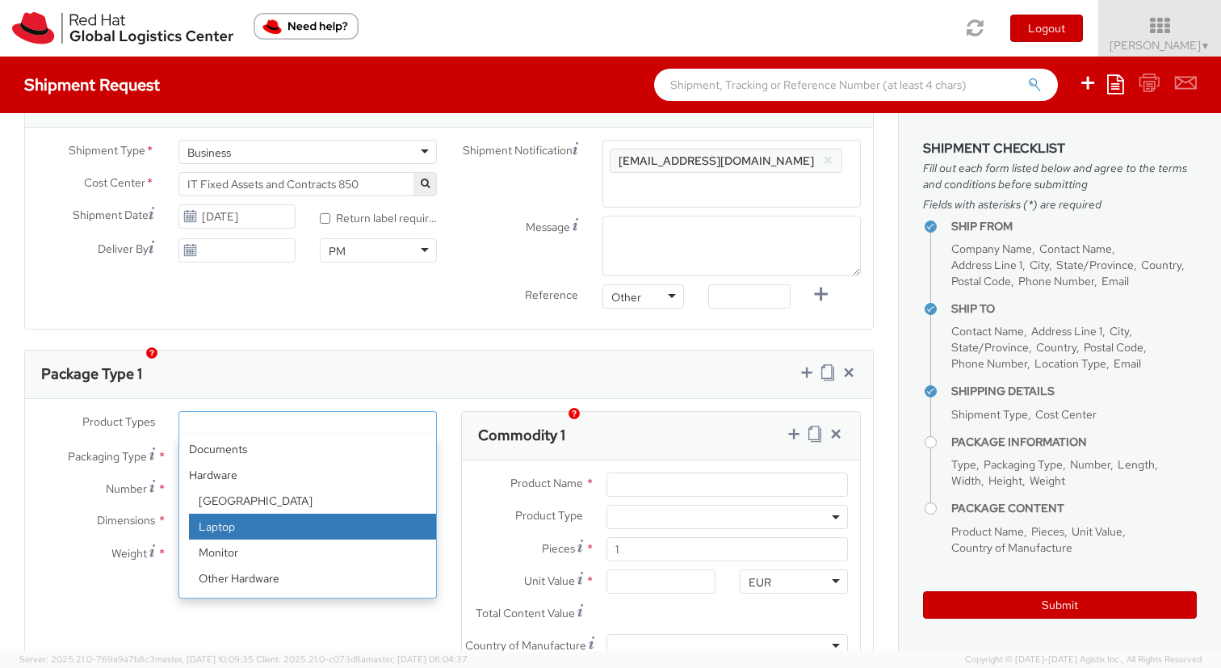
select select "LAPTOP"
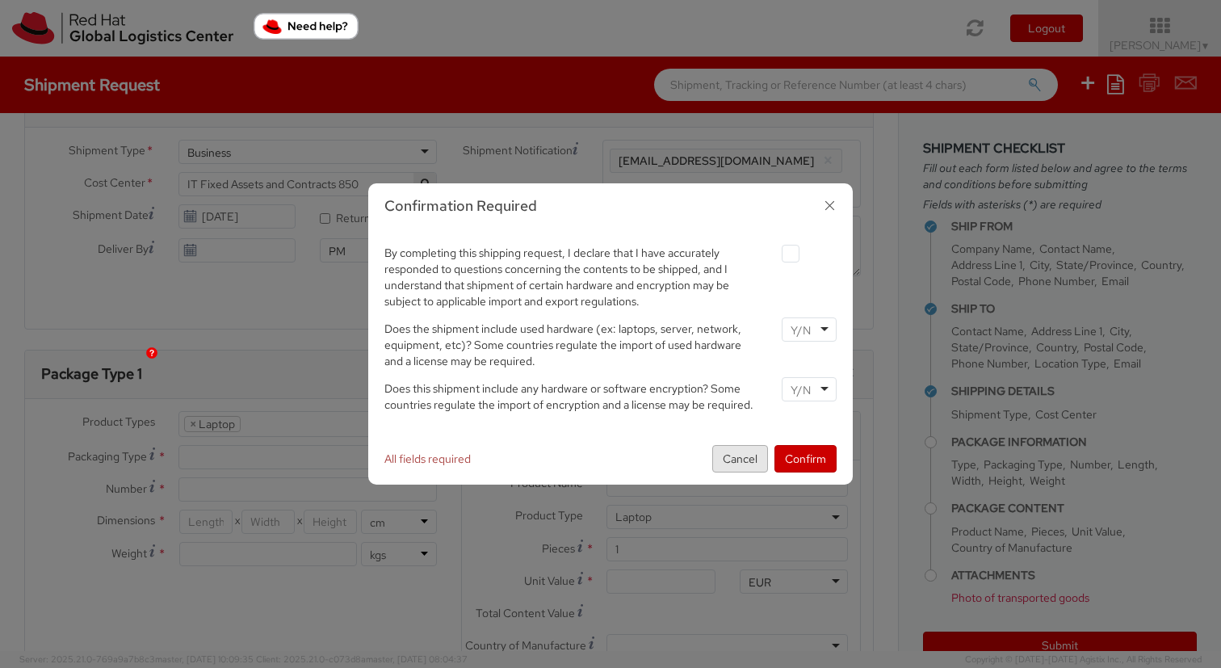
click at [747, 461] on button "Cancel" at bounding box center [740, 458] width 56 height 27
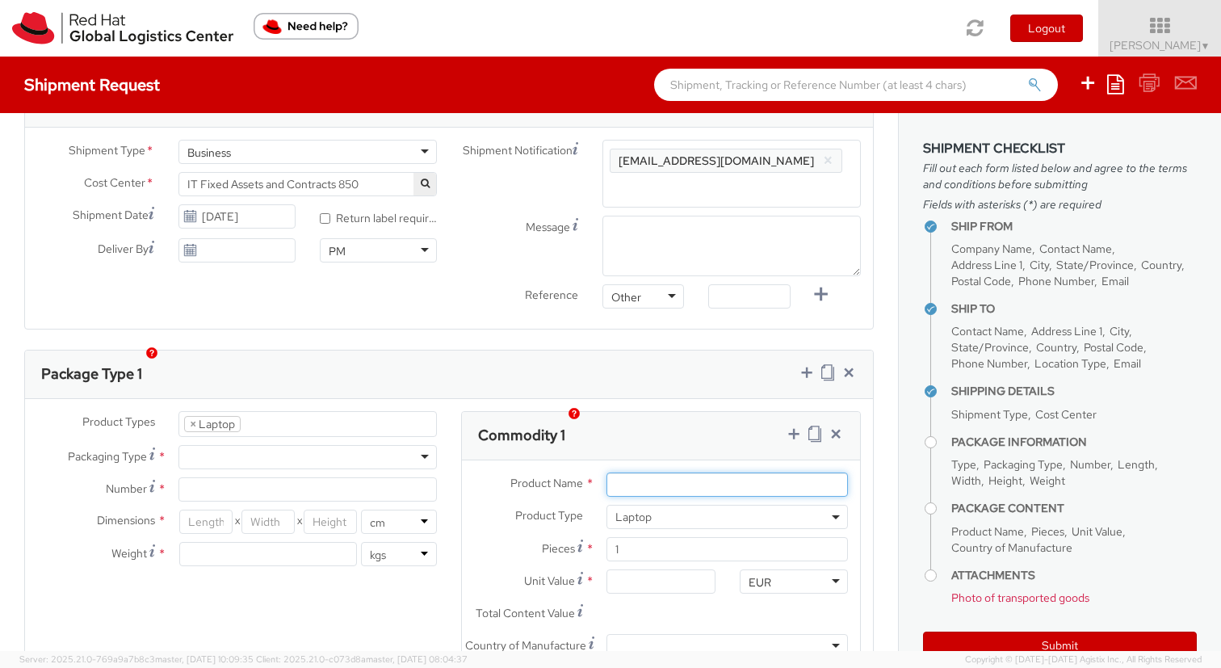
click at [710, 472] on input "Product Name *" at bounding box center [726, 484] width 241 height 24
type input "m"
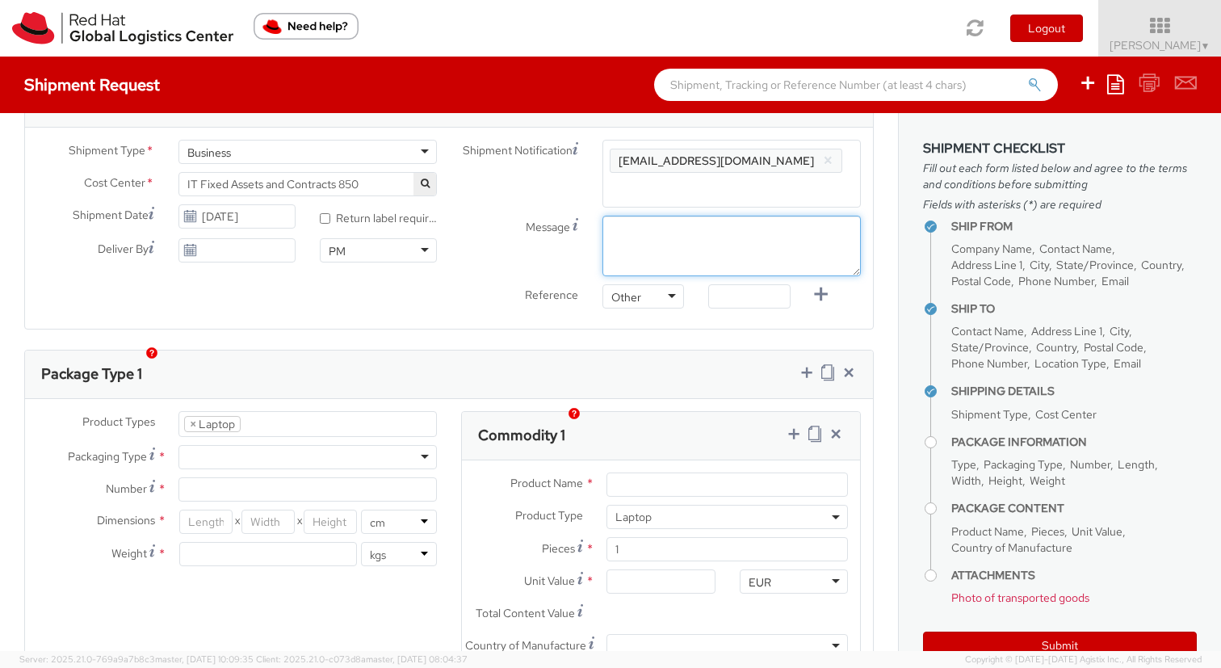
click at [659, 216] on textarea "Message" at bounding box center [731, 246] width 258 height 61
type textarea "Morning"
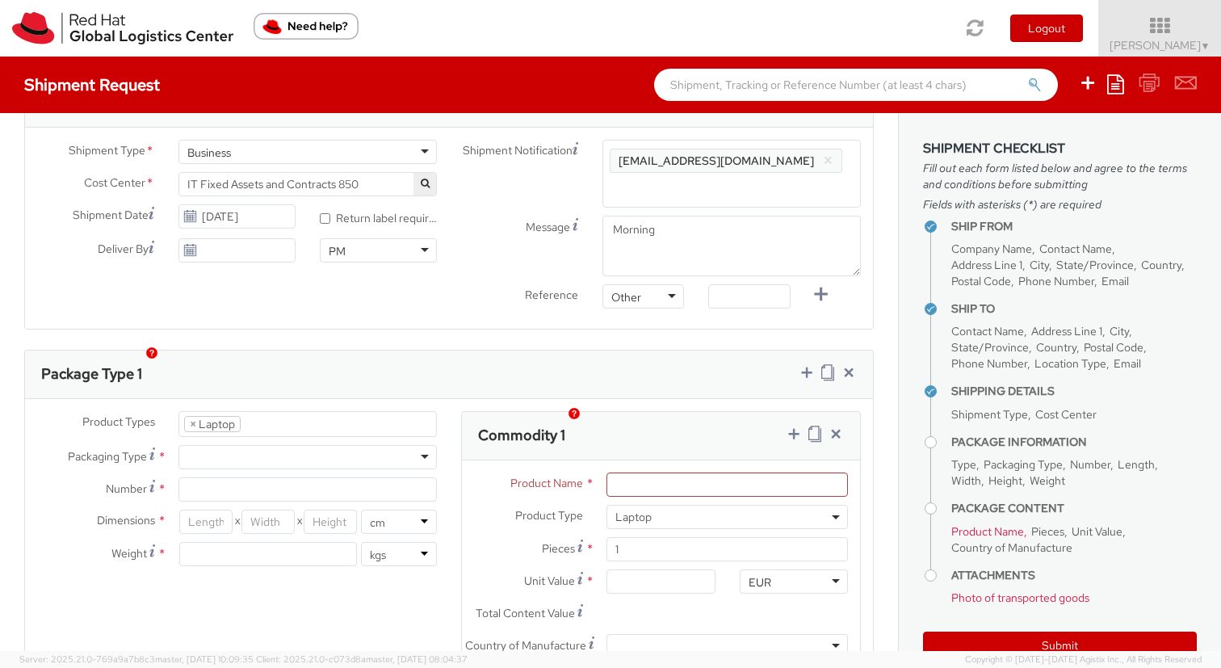
click at [544, 292] on div "Reference Other Other Other Purchase Order Number Reference Number" at bounding box center [661, 300] width 424 height 32
click at [188, 416] on li "× Laptop" at bounding box center [212, 424] width 57 height 16
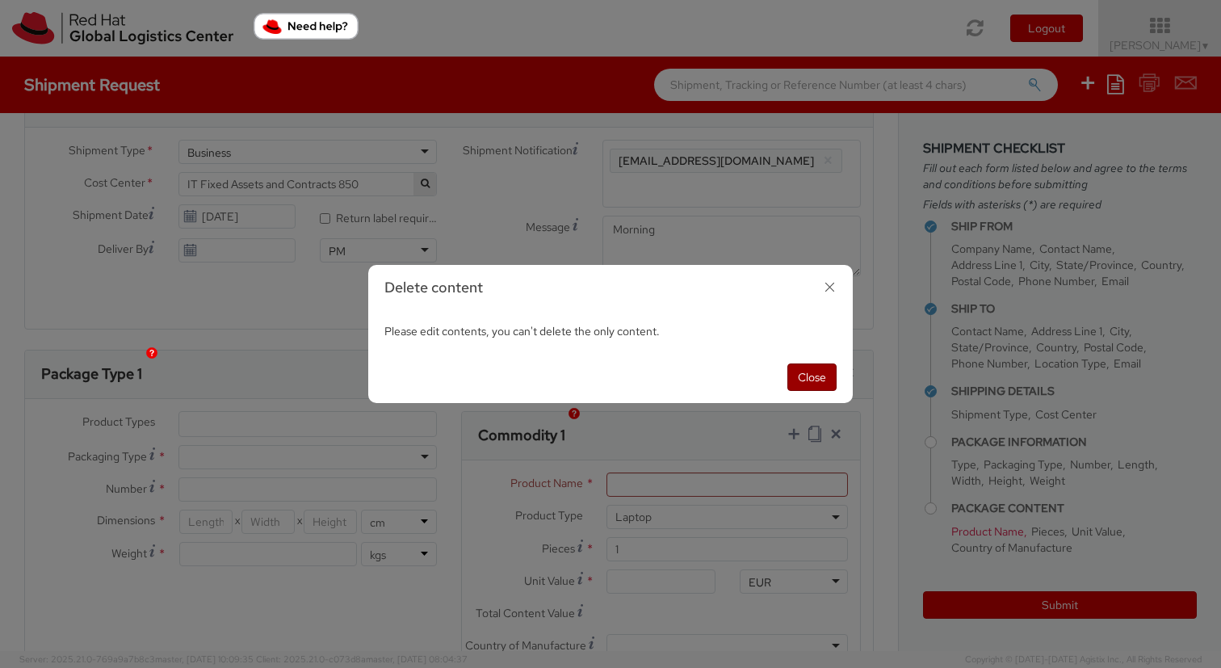
click at [808, 376] on button "Close" at bounding box center [811, 376] width 49 height 27
select select "LAPTOP"
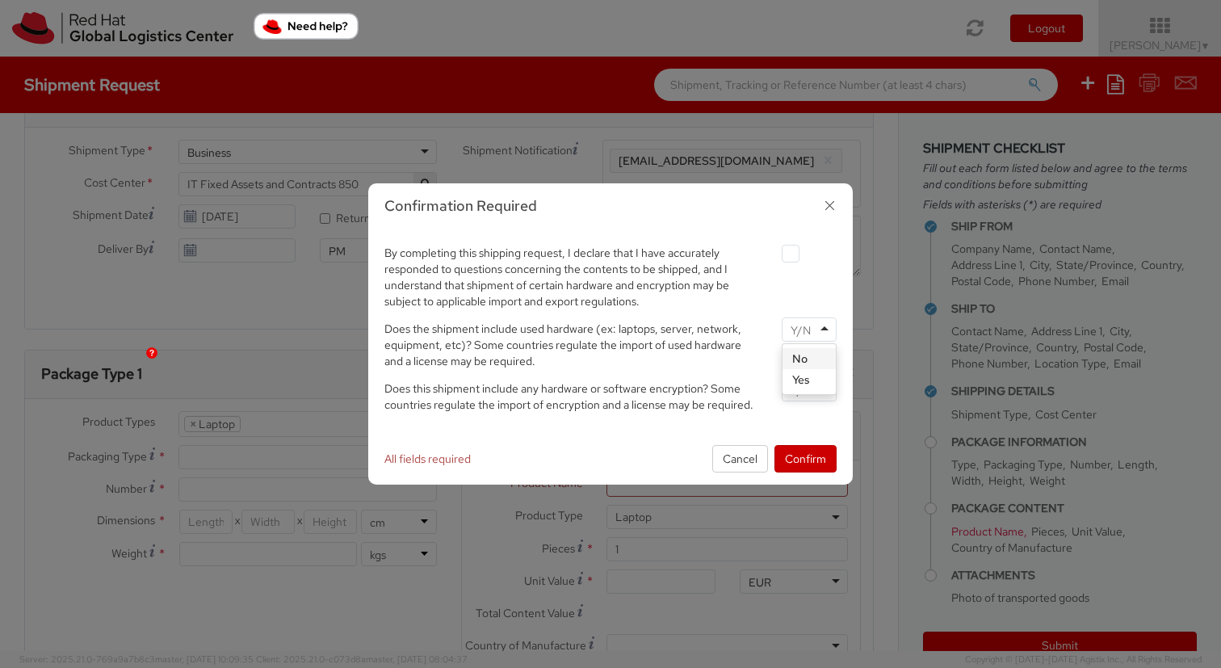
click at [803, 334] on input "select-one" at bounding box center [802, 330] width 23 height 16
click at [816, 395] on div at bounding box center [809, 389] width 55 height 24
click at [809, 466] on button "Confirm" at bounding box center [805, 458] width 62 height 27
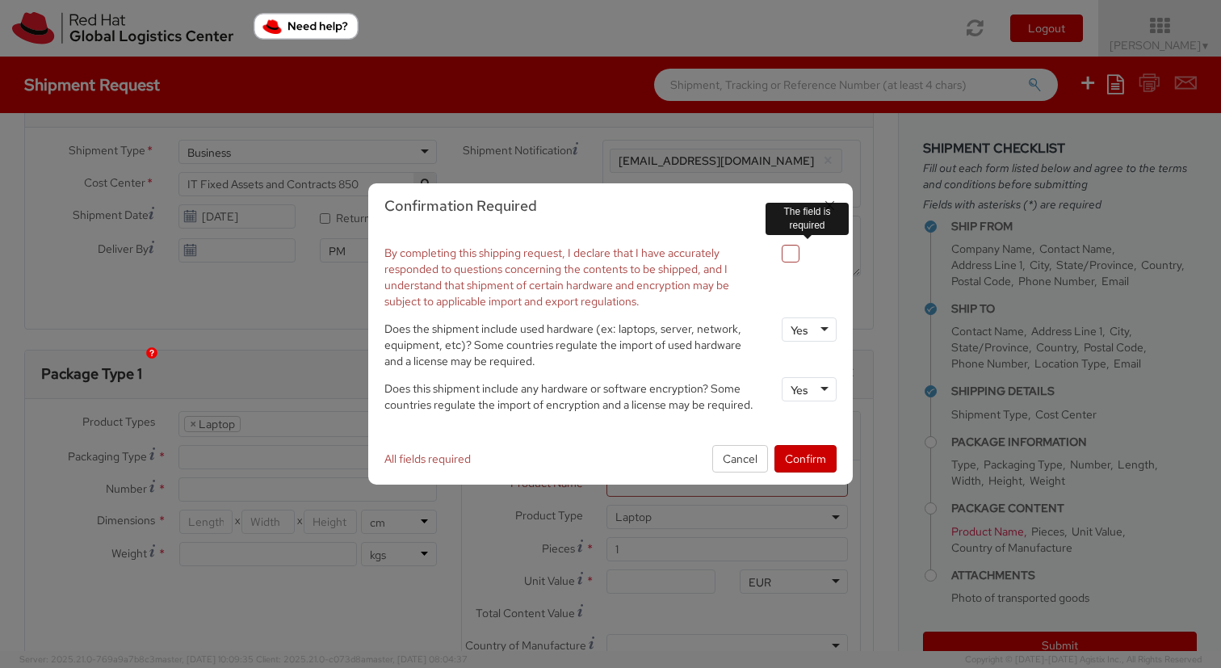
click at [780, 248] on div at bounding box center [809, 252] width 79 height 22
click at [787, 253] on label at bounding box center [791, 254] width 18 height 18
click at [777, 253] on input "checkbox" at bounding box center [771, 254] width 10 height 10
checkbox input "true"
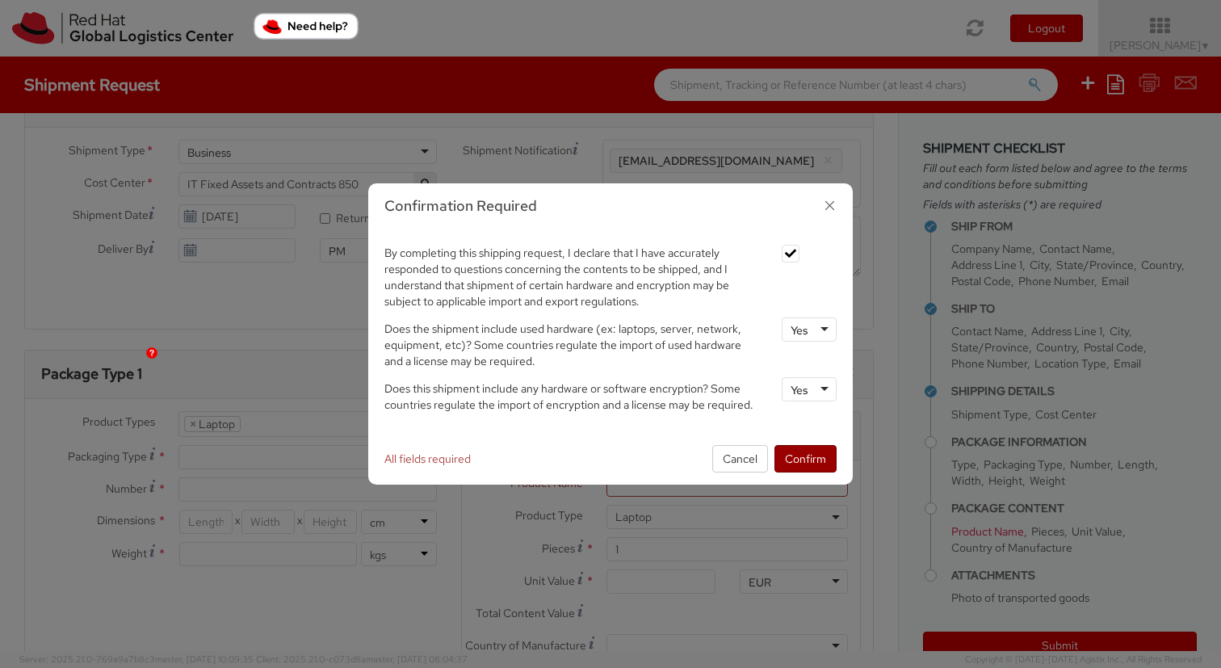
click at [804, 457] on button "Confirm" at bounding box center [805, 458] width 62 height 27
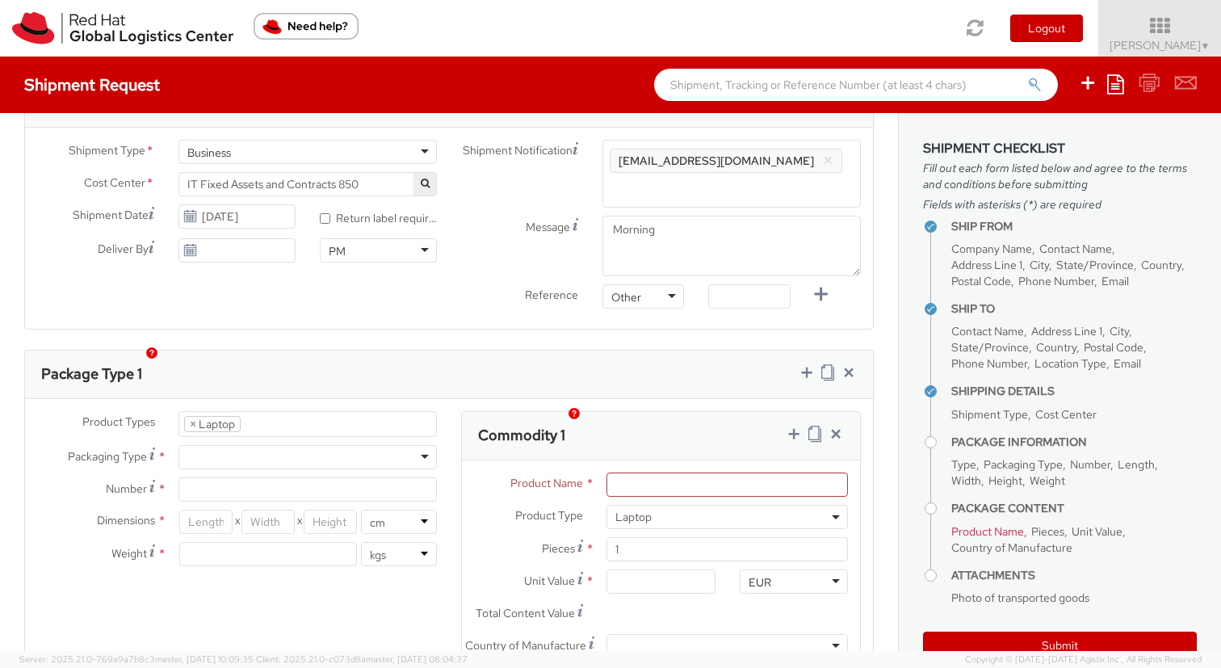
scroll to position [583, 0]
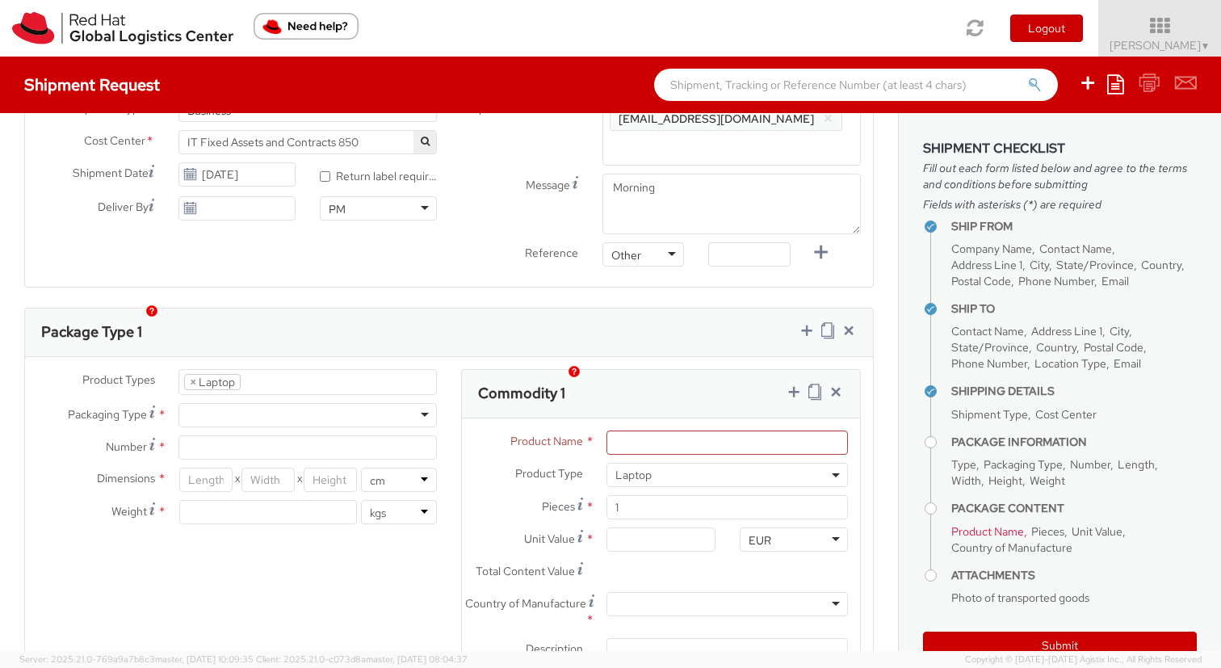
click at [428, 403] on div at bounding box center [307, 415] width 258 height 24
click at [318, 435] on input "Number *" at bounding box center [307, 447] width 258 height 24
type input "1"
click at [247, 541] on div "Product Types * Documents Docking Station Laptop Monitor Other Hardware Server …" at bounding box center [449, 546] width 848 height 355
click at [215, 468] on input "number" at bounding box center [205, 480] width 53 height 24
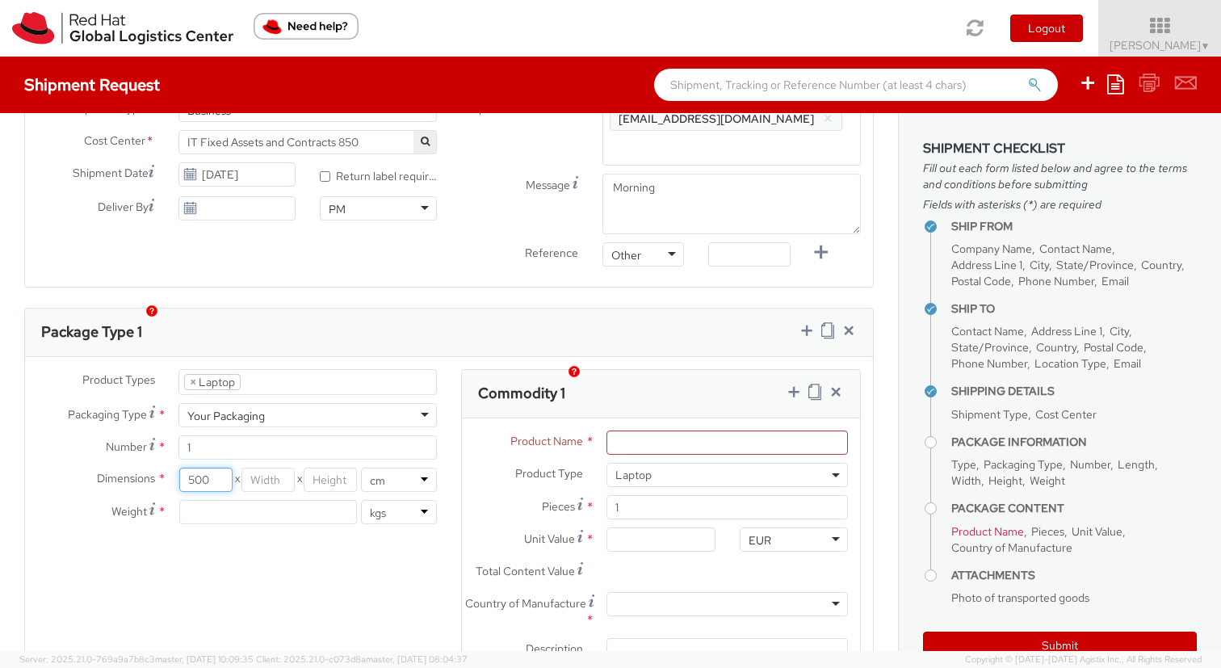
type input "500"
type input "300"
type input "200"
click at [404, 468] on select "in cm" at bounding box center [399, 480] width 76 height 24
click at [361, 468] on select "in cm" at bounding box center [399, 480] width 76 height 24
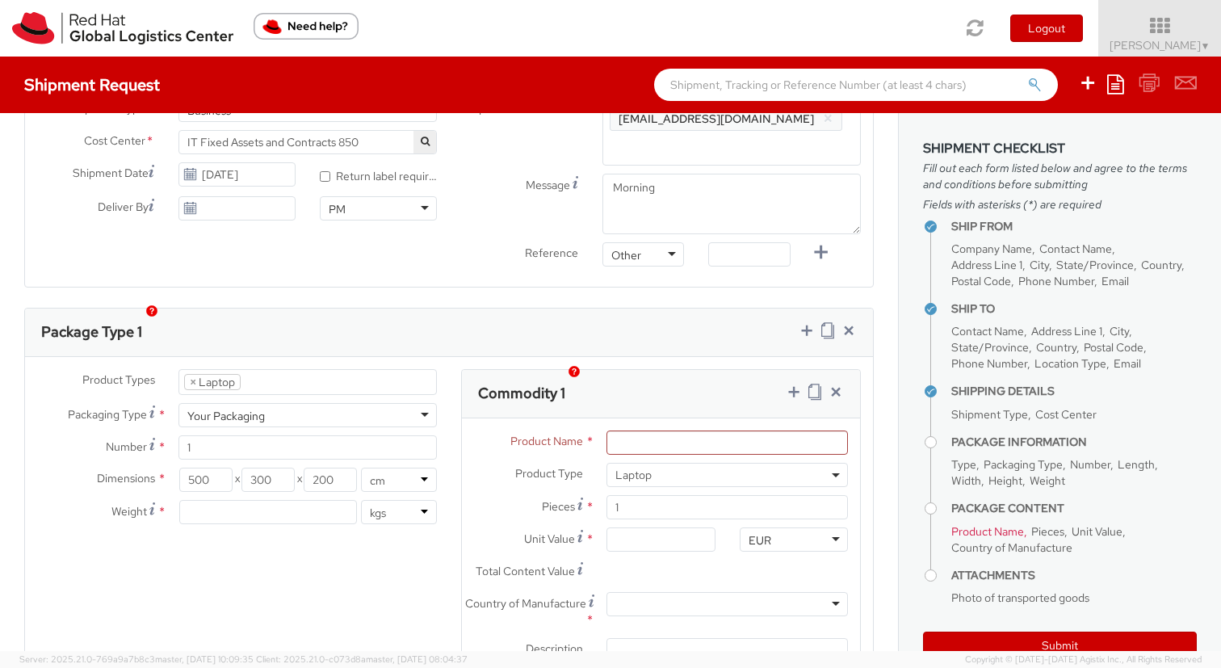
click at [345, 600] on div "Product Types * Documents Docking Station Laptop Monitor Other Hardware Server …" at bounding box center [449, 546] width 848 height 355
click at [216, 468] on input "500" at bounding box center [205, 480] width 53 height 24
type input "50"
click at [294, 468] on input "300" at bounding box center [267, 480] width 53 height 24
type input "30"
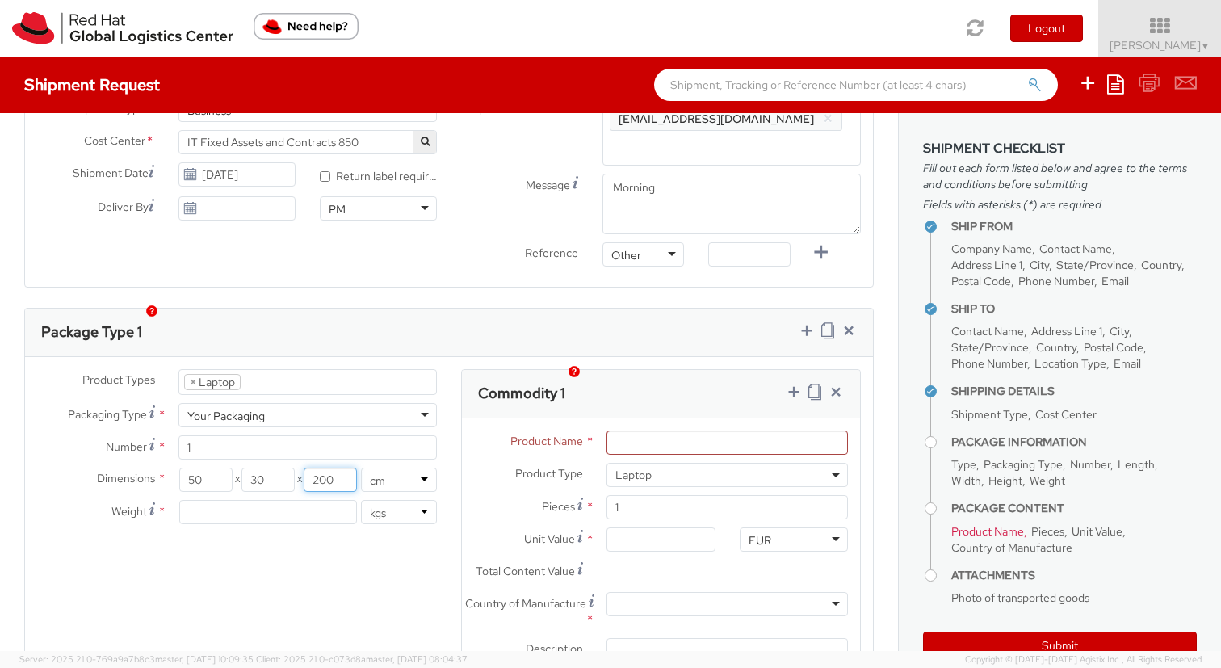
click at [344, 468] on input "200" at bounding box center [330, 480] width 53 height 24
type input "20"
click at [340, 549] on div "Product Types * Documents Docking Station Laptop Monitor Other Hardware Server …" at bounding box center [449, 546] width 848 height 355
click at [315, 500] on input "number" at bounding box center [268, 512] width 178 height 24
type input "5"
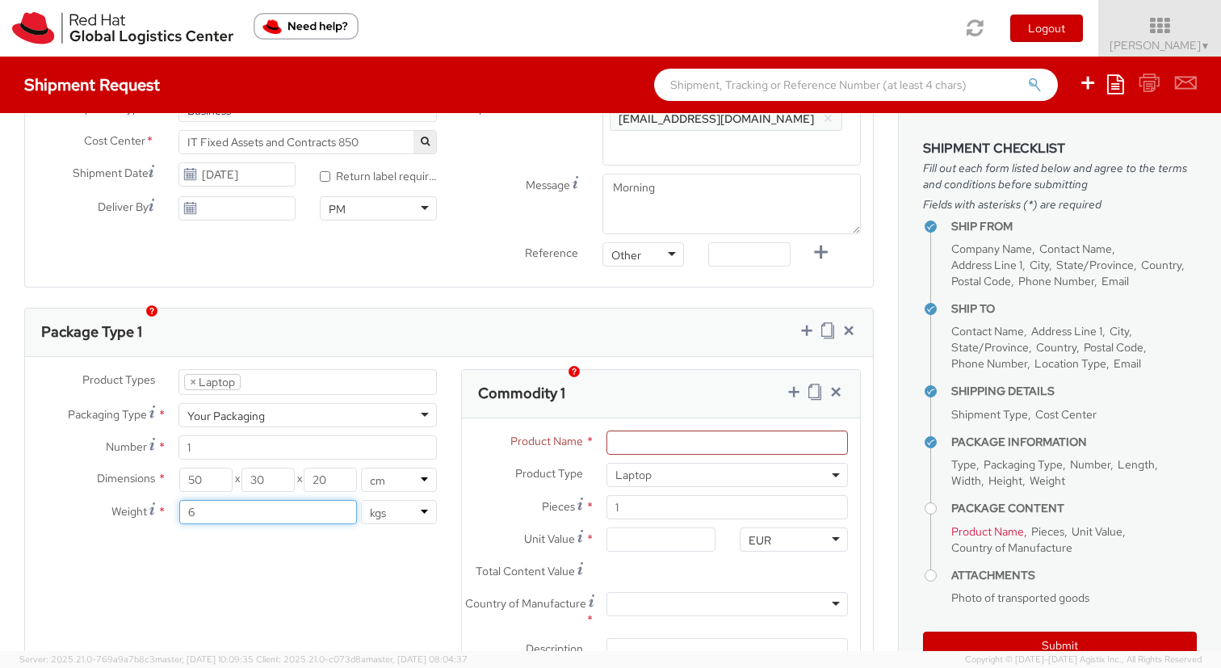
type input "6"
click at [310, 557] on div "Product Types * Documents Docking Station Laptop Monitor Other Hardware Server …" at bounding box center [449, 546] width 848 height 355
click at [689, 430] on input "Product Name *" at bounding box center [726, 442] width 241 height 24
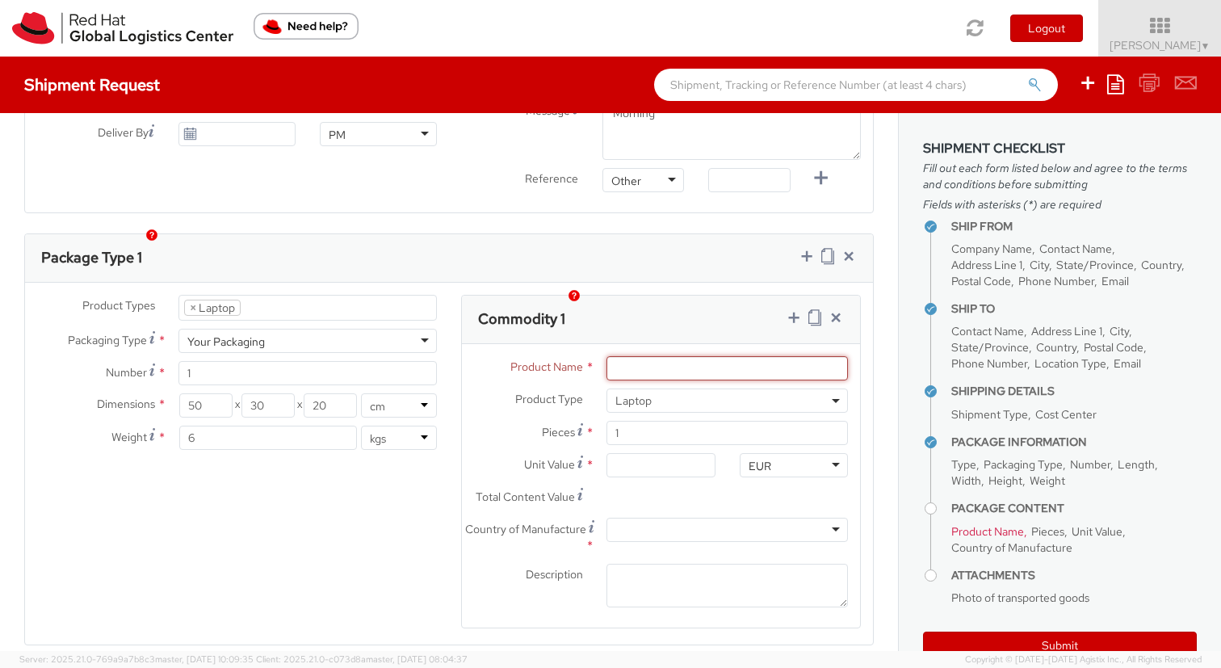
scroll to position [659, 0]
click at [229, 424] on input "6" at bounding box center [268, 436] width 178 height 24
type input "5"
click at [251, 448] on div "Product Types * Documents Docking Station Laptop Monitor Other Hardware Server …" at bounding box center [449, 470] width 848 height 355
click at [709, 355] on input "Product Name *" at bounding box center [726, 367] width 241 height 24
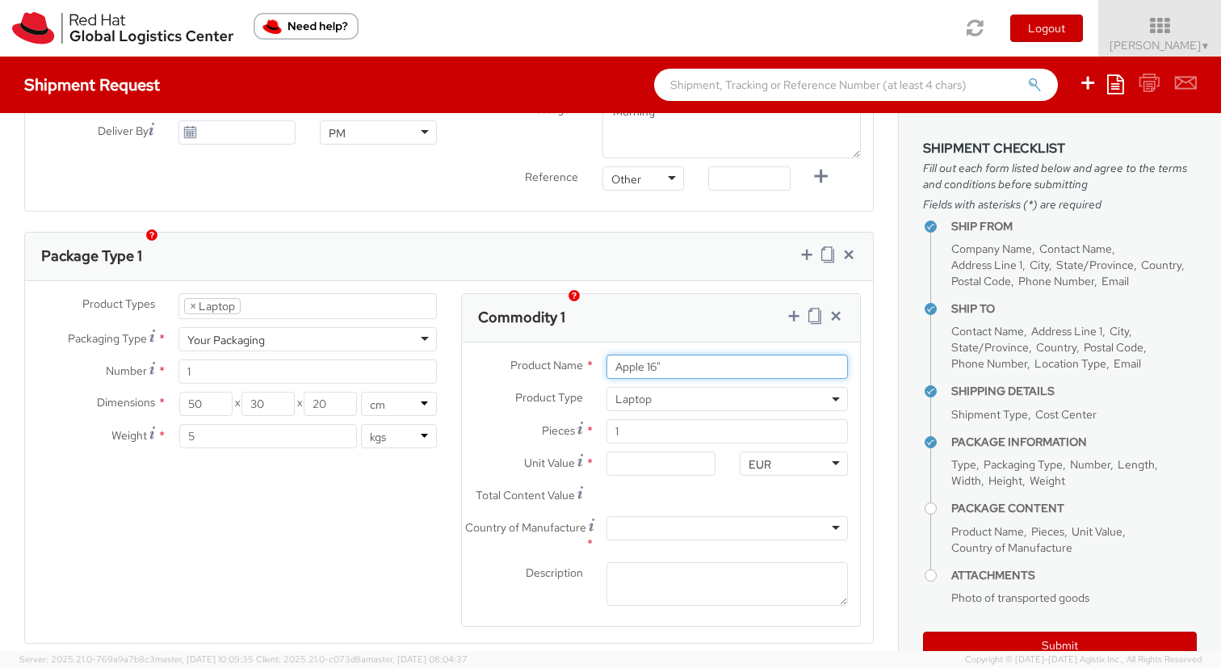
type input "Apple 16""
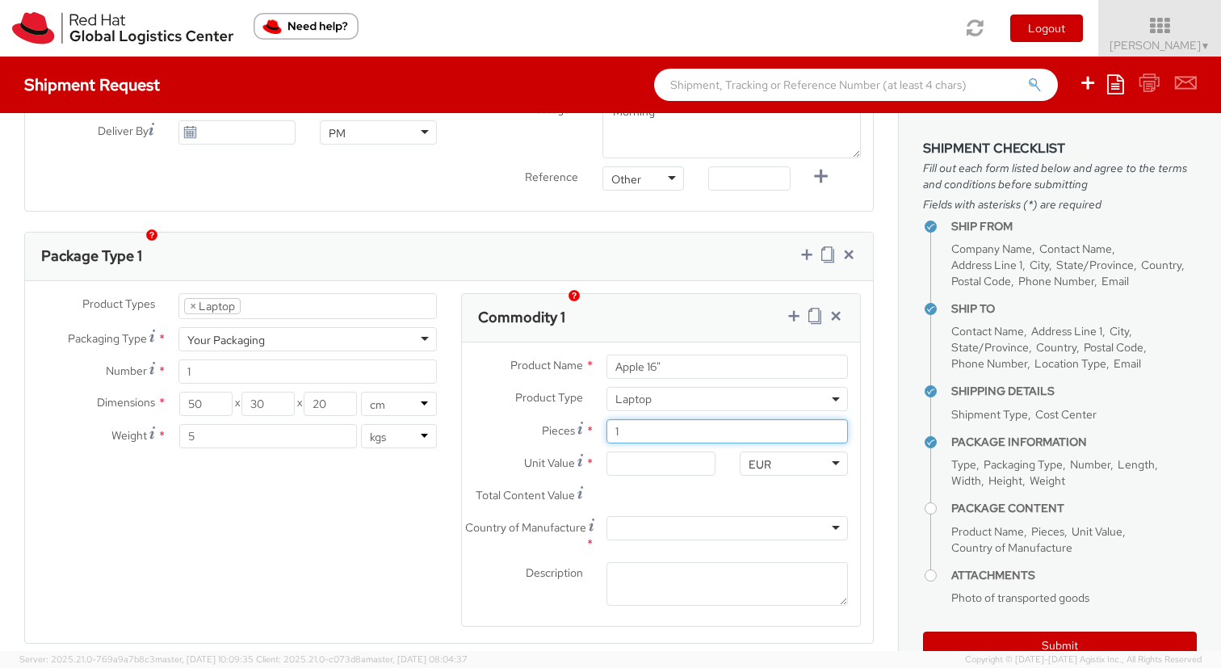
click at [653, 419] on input "1" at bounding box center [726, 431] width 241 height 24
click at [640, 451] on input "Unit Value *" at bounding box center [660, 463] width 108 height 24
type input "50.00"
type input "500.00"
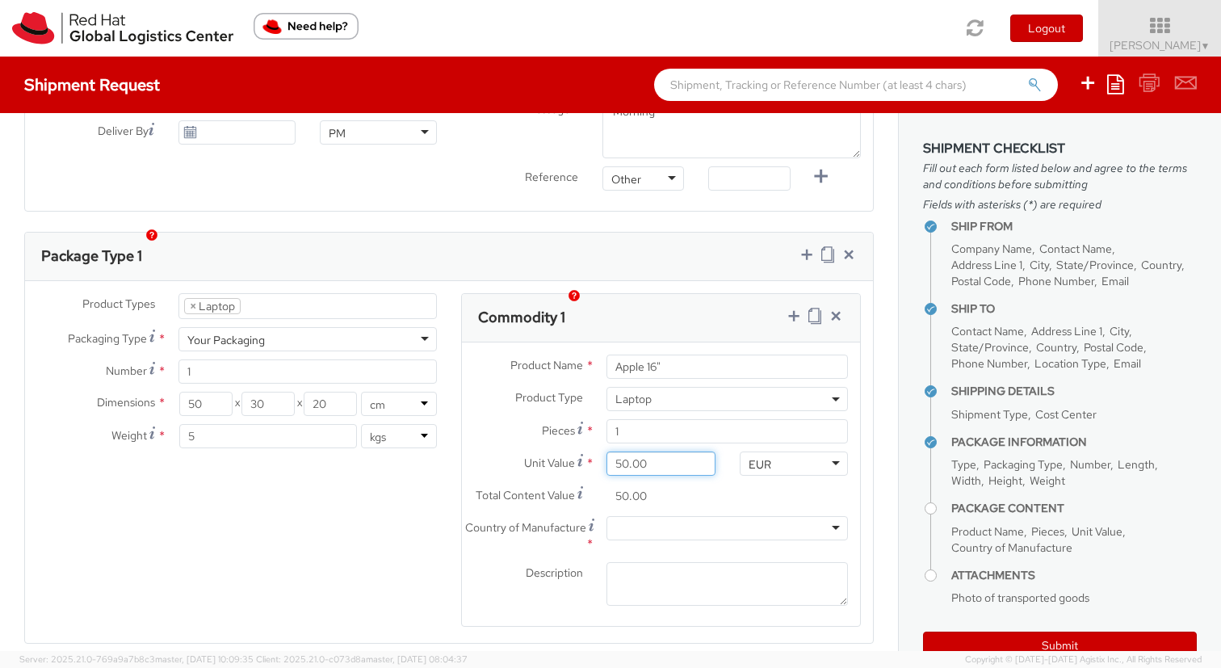
type input "500.00"
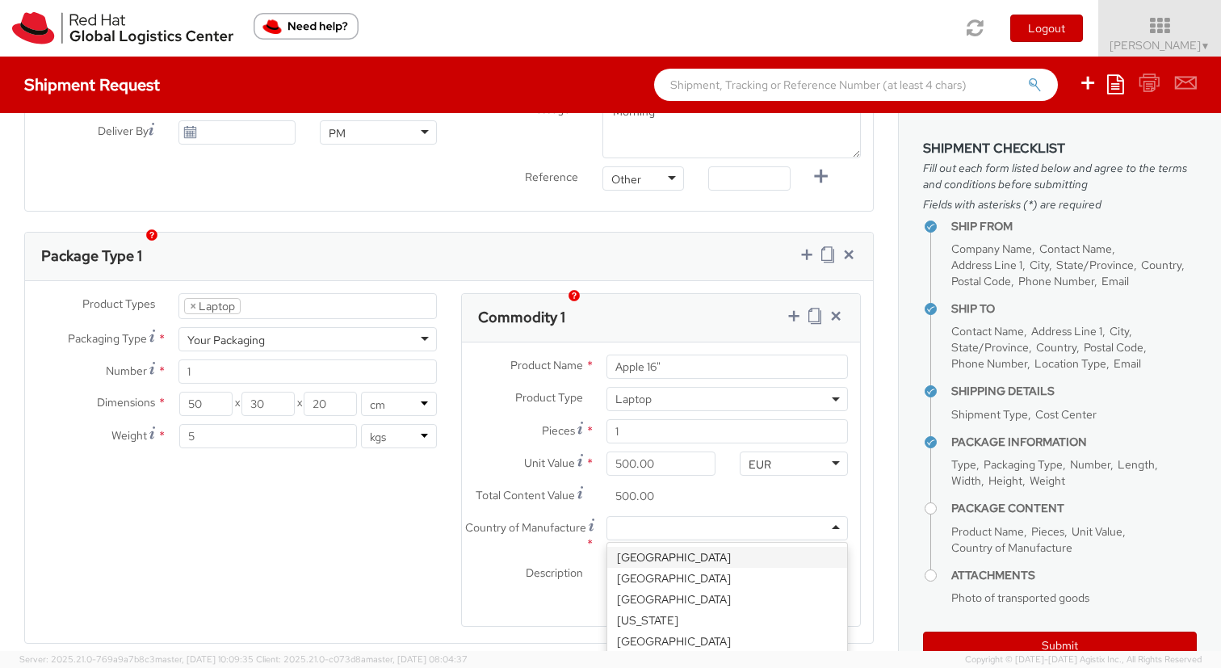
click at [700, 516] on div at bounding box center [726, 528] width 241 height 24
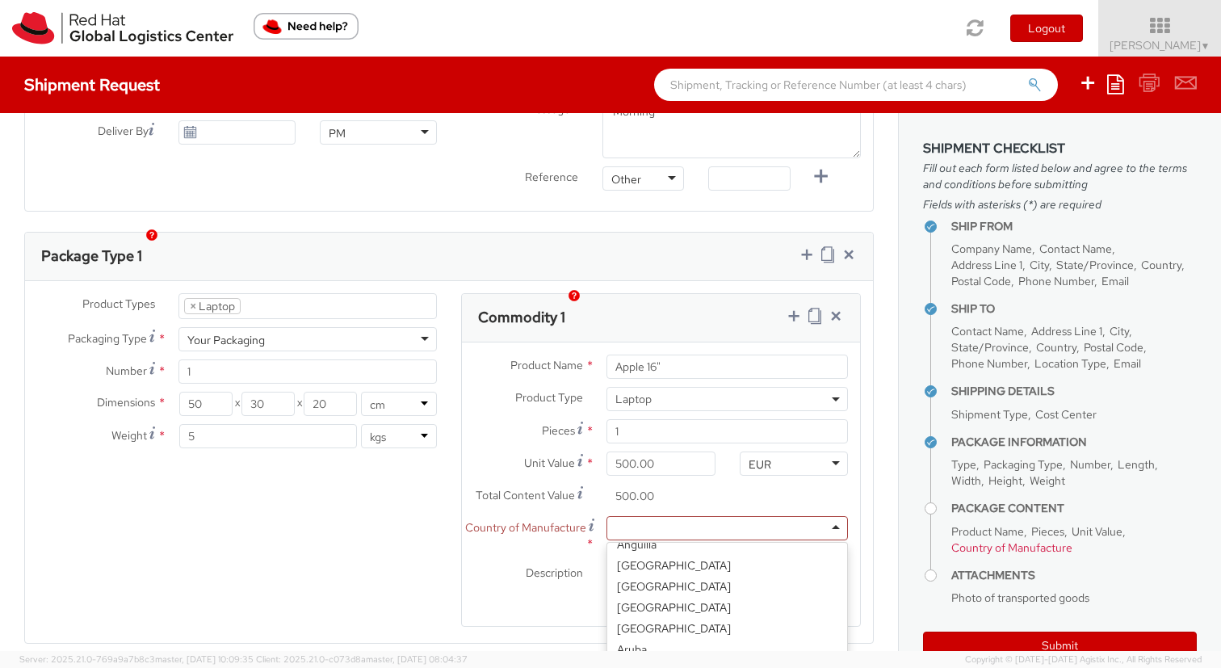
scroll to position [146, 0]
type input "v"
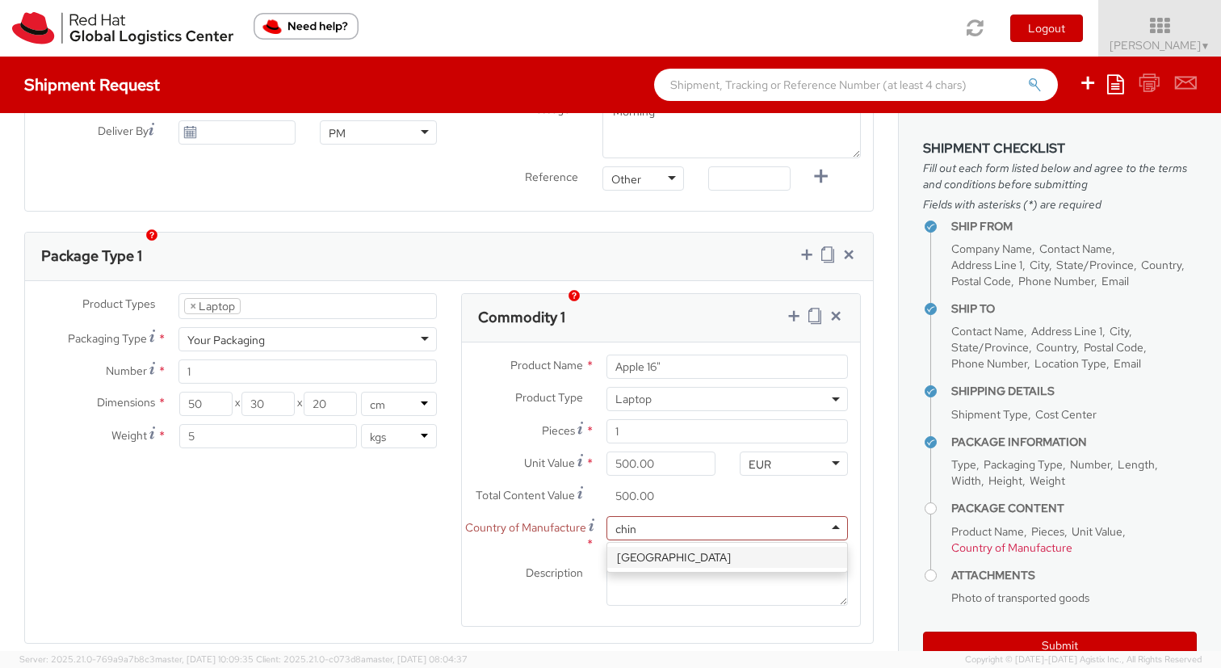
type input "china"
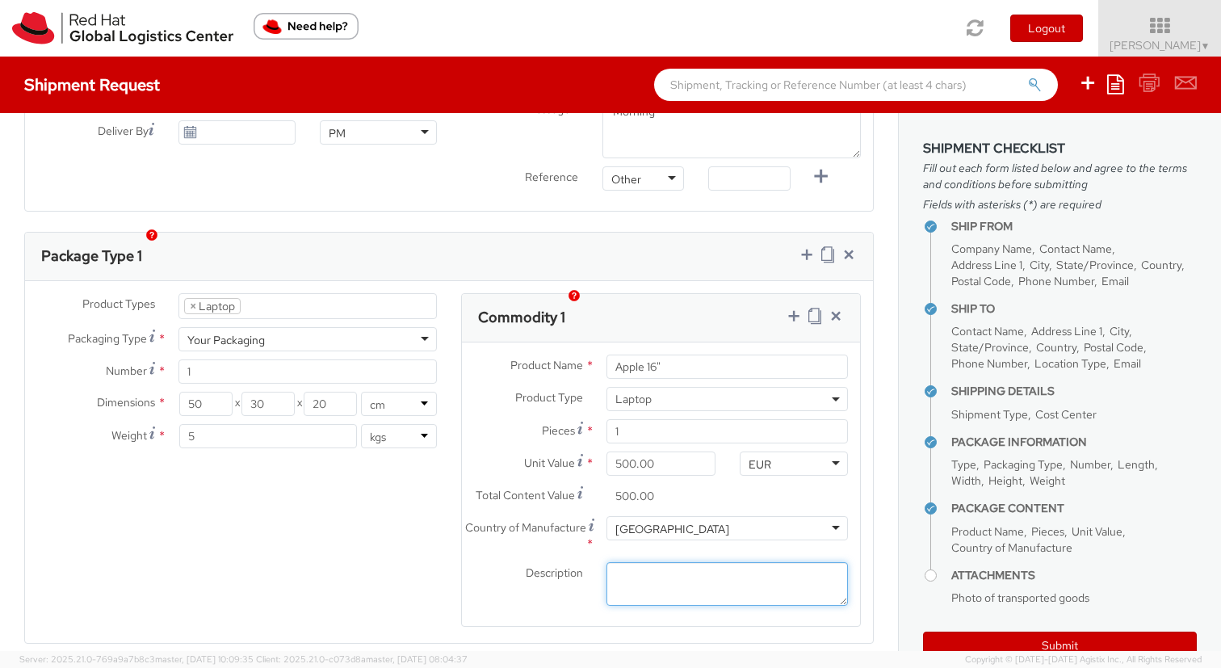
click at [639, 570] on textarea "Description *" at bounding box center [726, 584] width 241 height 44
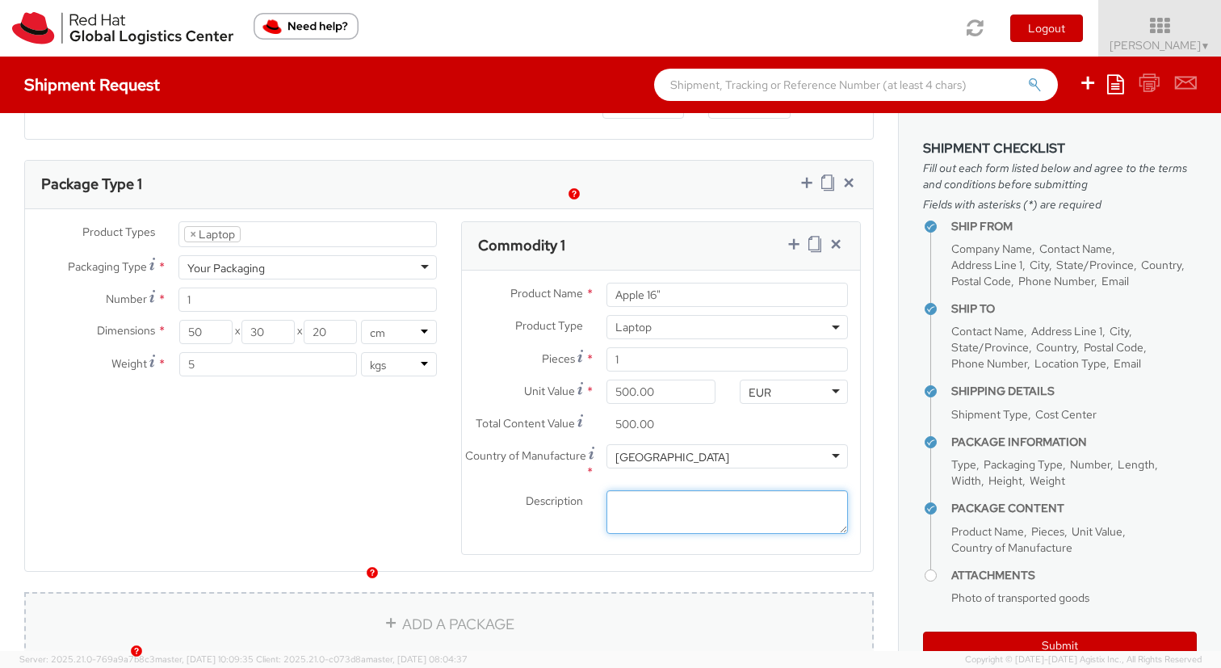
scroll to position [670, 0]
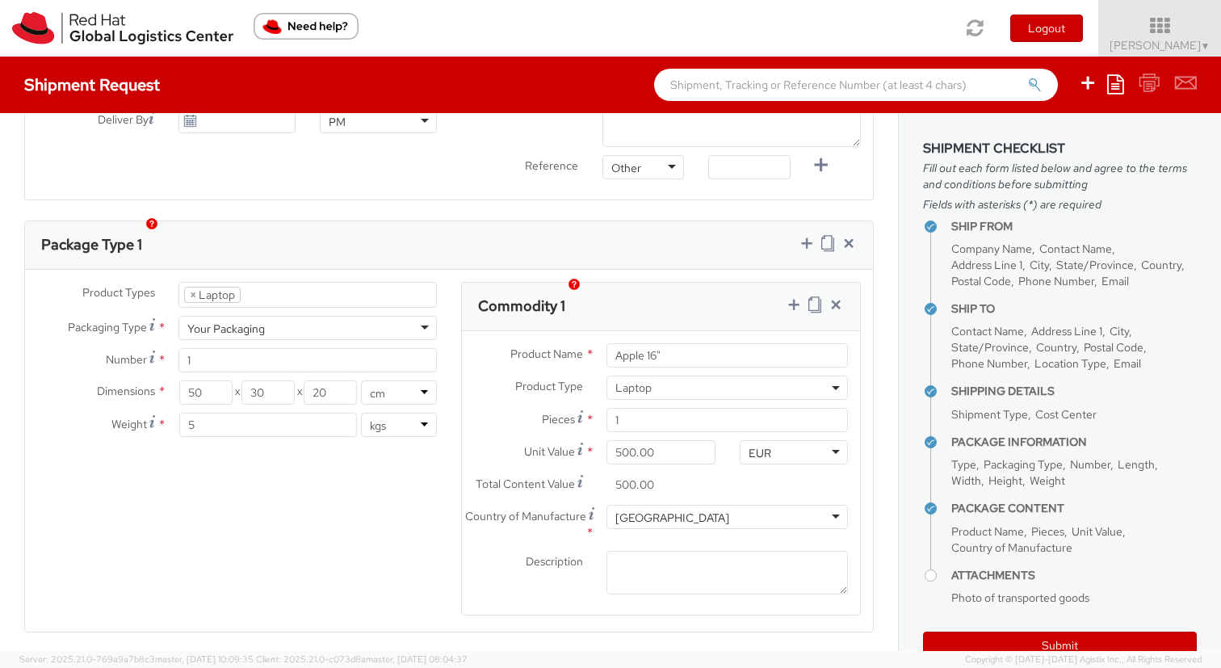
click at [316, 528] on div "Product Types * Documents Docking Station Laptop Monitor Other Hardware Server …" at bounding box center [449, 459] width 848 height 355
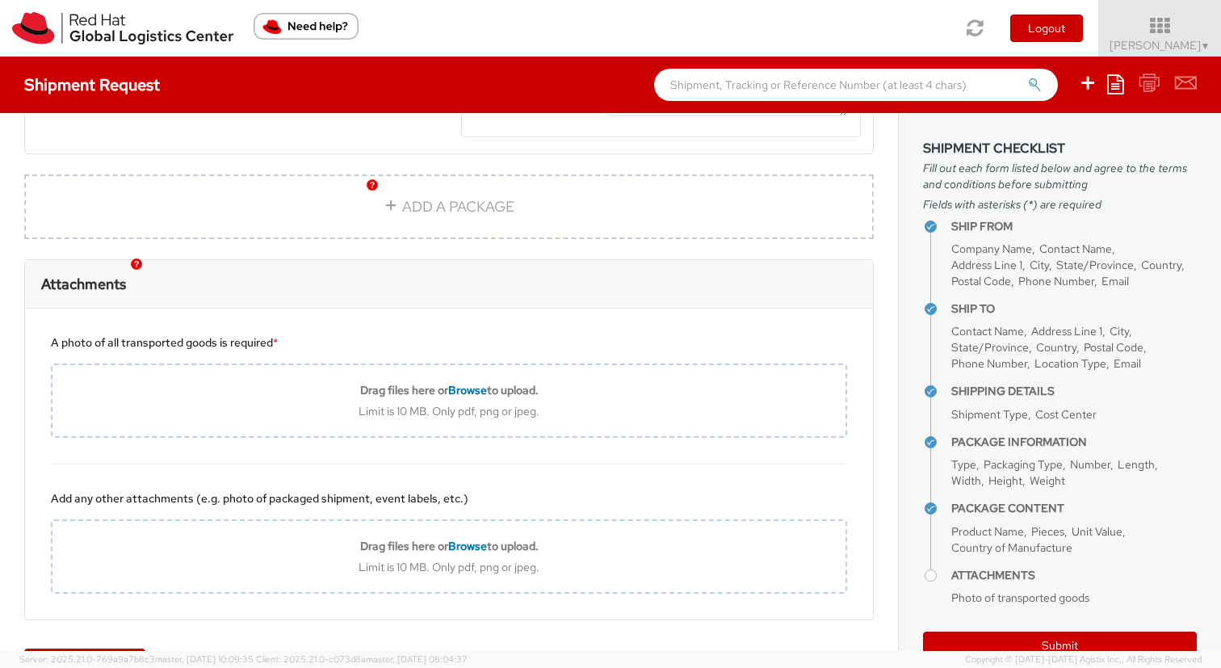
scroll to position [1150, 0]
